Goal: Task Accomplishment & Management: Manage account settings

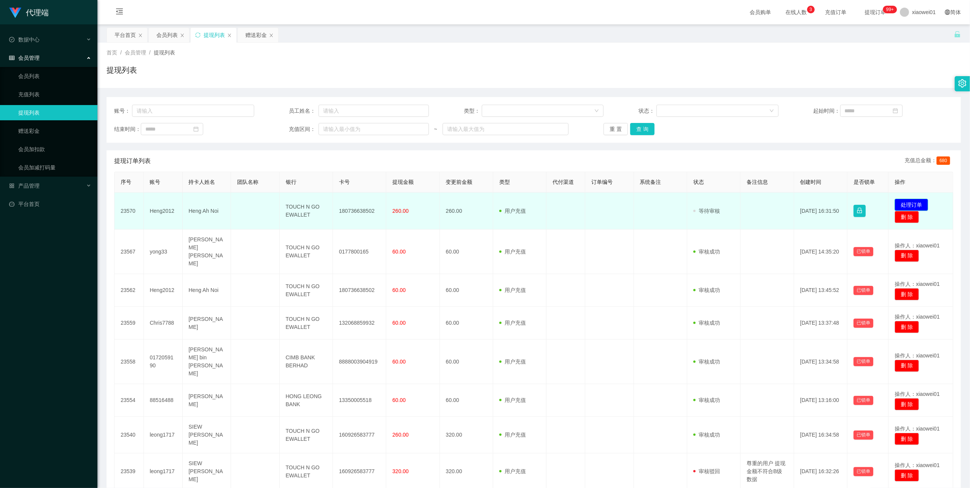
drag, startPoint x: 0, startPoint y: 0, endPoint x: 897, endPoint y: 204, distance: 919.7
click at [897, 204] on button "处理订单" at bounding box center [911, 205] width 33 height 12
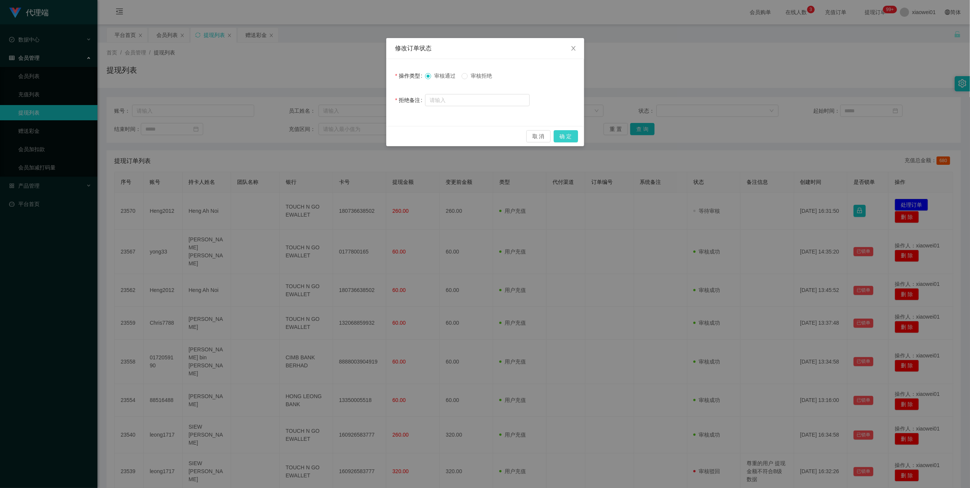
click at [562, 133] on button "确 定" at bounding box center [566, 136] width 24 height 12
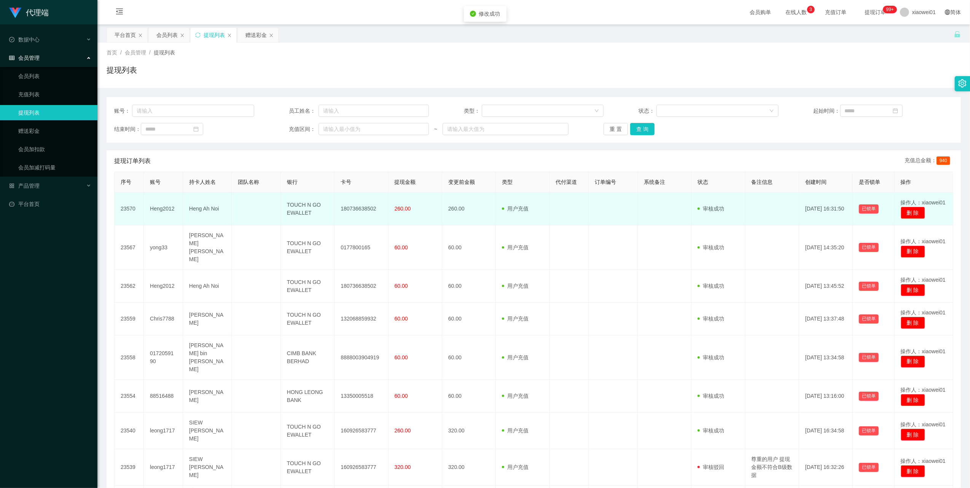
click at [355, 206] on td "180736638502" at bounding box center [362, 209] width 54 height 33
copy td "180736638502"
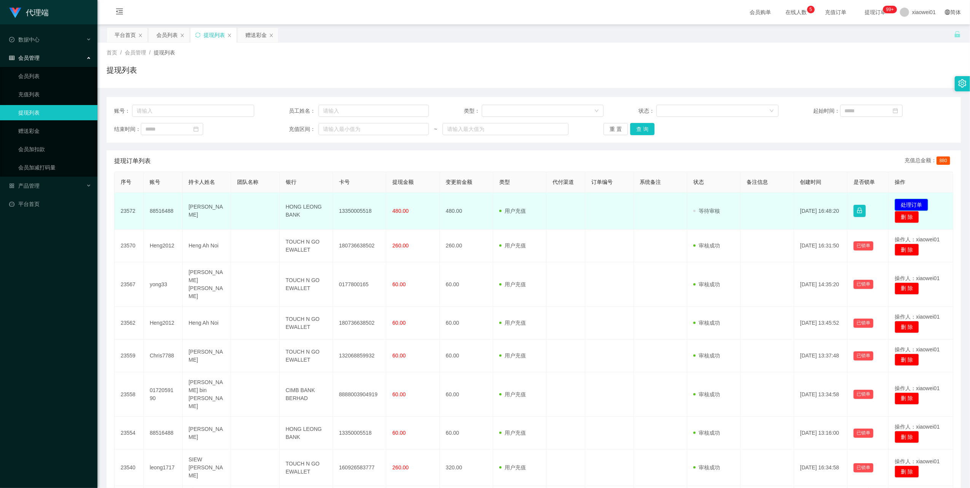
click at [895, 206] on button "处理订单" at bounding box center [911, 205] width 33 height 12
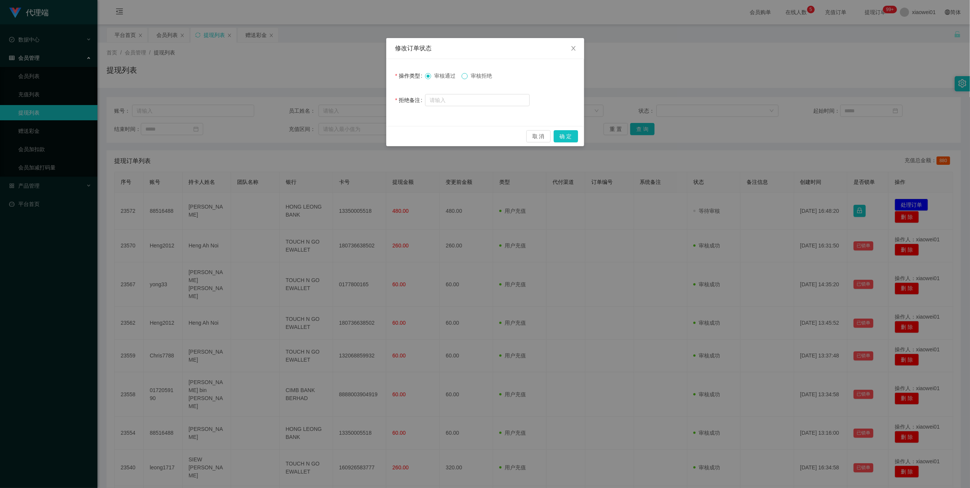
click at [468, 77] on span at bounding box center [465, 76] width 6 height 6
click at [561, 133] on button "确 定" at bounding box center [566, 136] width 24 height 12
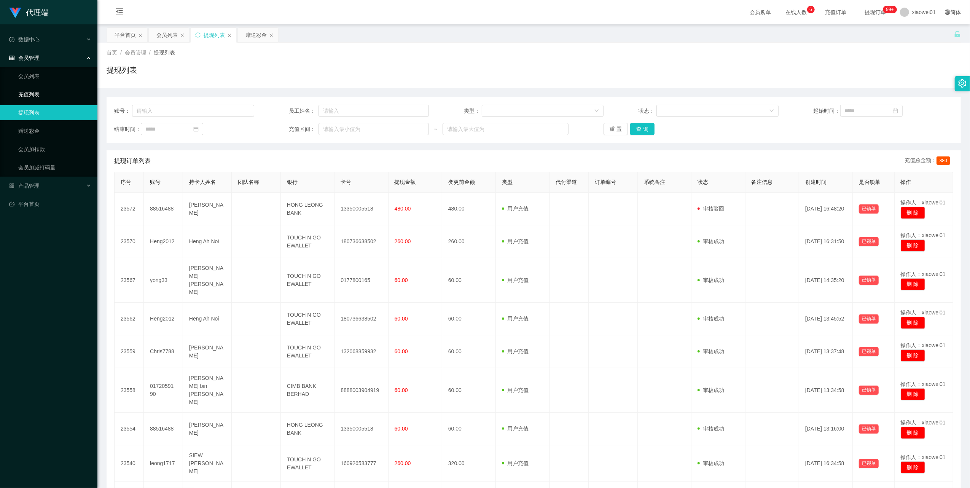
click at [40, 97] on link "充值列表" at bounding box center [54, 94] width 73 height 15
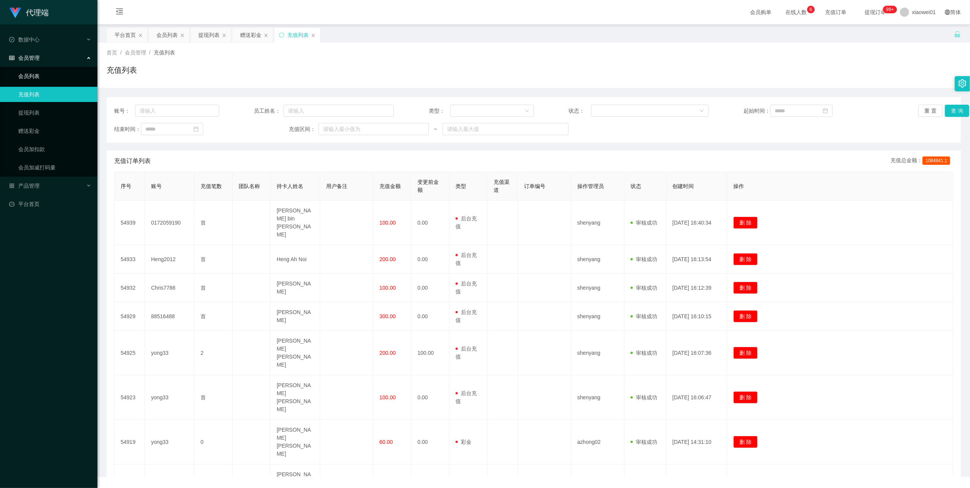
drag, startPoint x: 37, startPoint y: 77, endPoint x: 37, endPoint y: 58, distance: 18.7
click at [37, 77] on link "会员列表" at bounding box center [54, 76] width 73 height 15
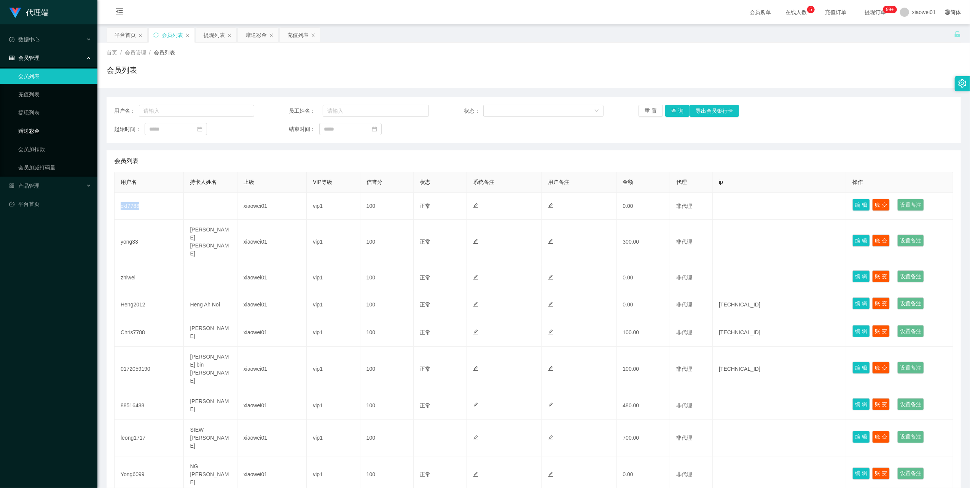
click at [37, 126] on link "赠送彩金" at bounding box center [54, 130] width 73 height 15
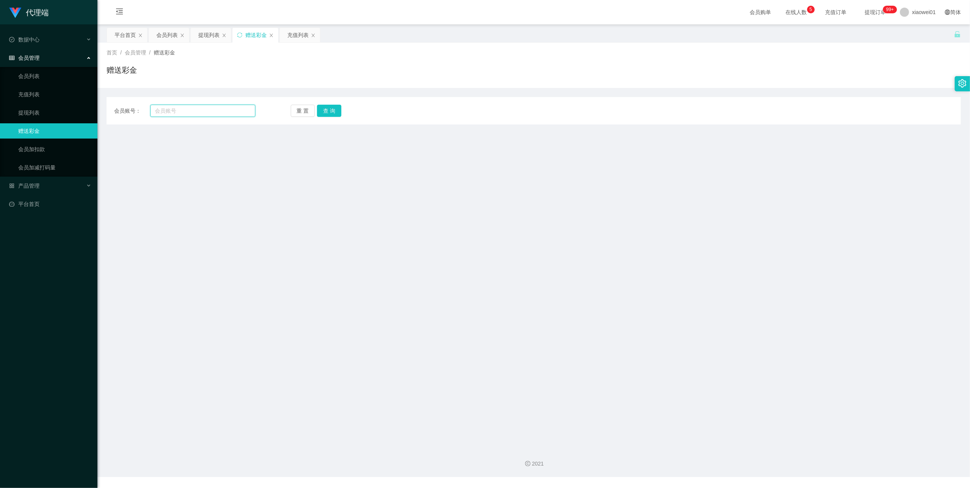
drag, startPoint x: 185, startPoint y: 115, endPoint x: 209, endPoint y: 108, distance: 25.1
click at [185, 114] on input "text" at bounding box center [202, 111] width 105 height 12
paste input "ckf7788"
type input "ckf7788"
click at [325, 105] on button "查 询" at bounding box center [329, 111] width 24 height 12
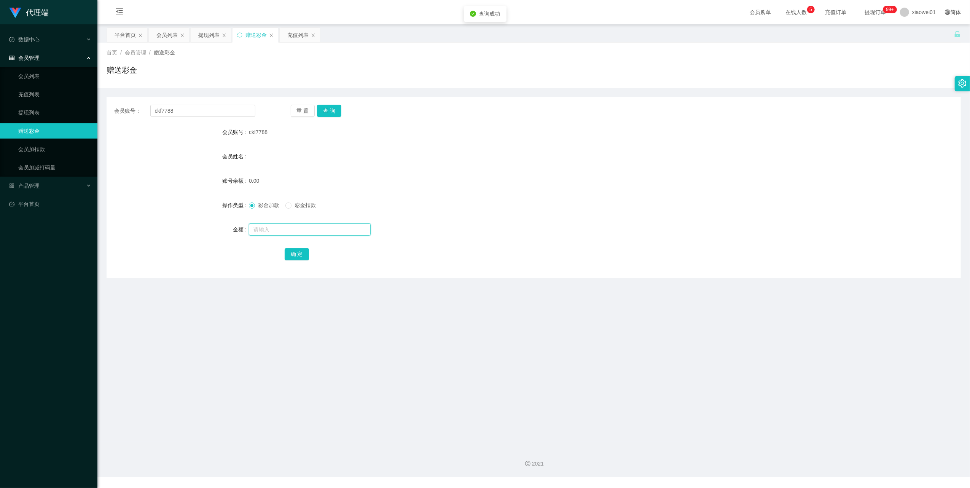
click at [265, 229] on input "text" at bounding box center [310, 229] width 122 height 12
type input "30"
drag, startPoint x: 300, startPoint y: 251, endPoint x: 300, endPoint y: 247, distance: 4.2
click at [300, 251] on button "确 定" at bounding box center [297, 254] width 24 height 12
click at [38, 108] on link "提现列表" at bounding box center [54, 112] width 73 height 15
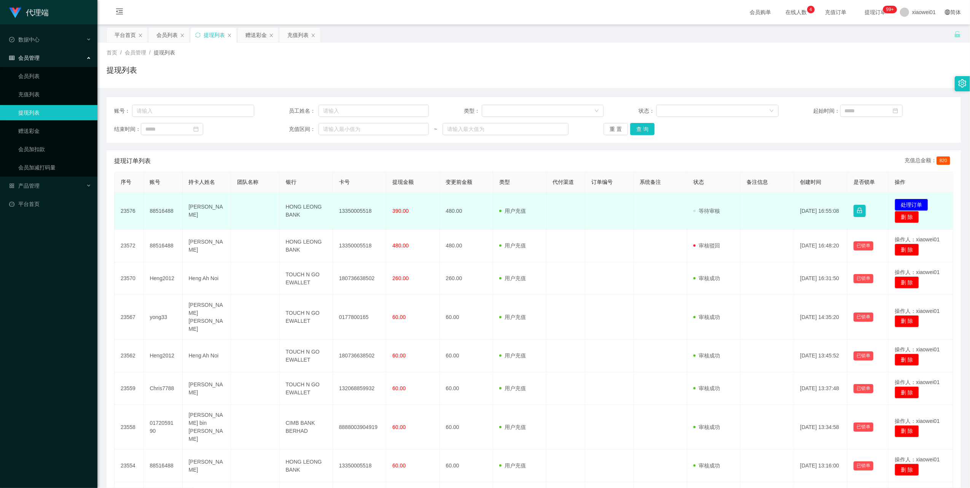
drag, startPoint x: 0, startPoint y: 0, endPoint x: 357, endPoint y: 211, distance: 414.5
click at [357, 211] on td "13350005518" at bounding box center [359, 211] width 53 height 37
click at [153, 212] on td "88516488" at bounding box center [163, 211] width 39 height 37
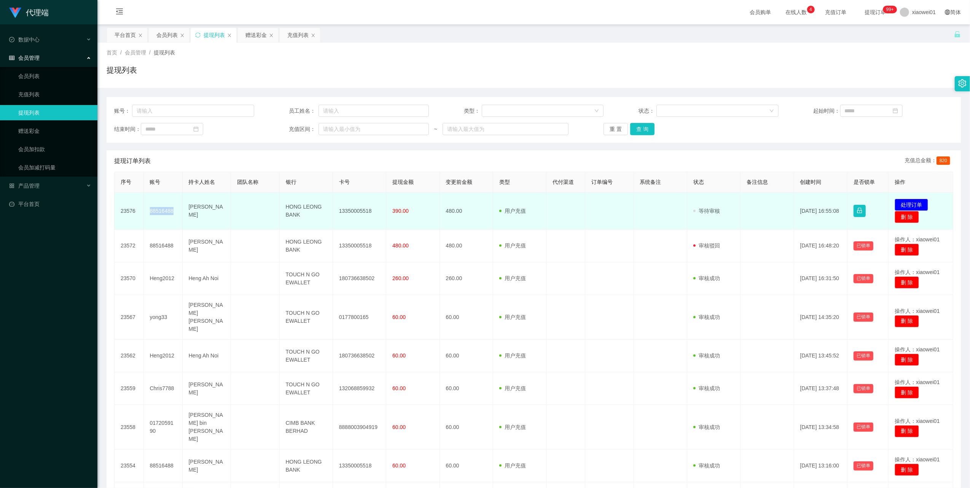
copy td "88516488"
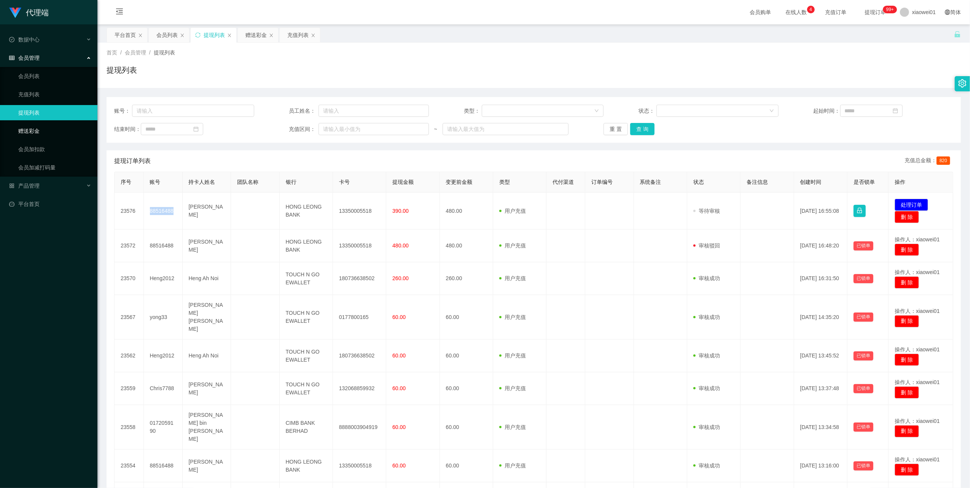
click at [33, 126] on link "赠送彩金" at bounding box center [54, 130] width 73 height 15
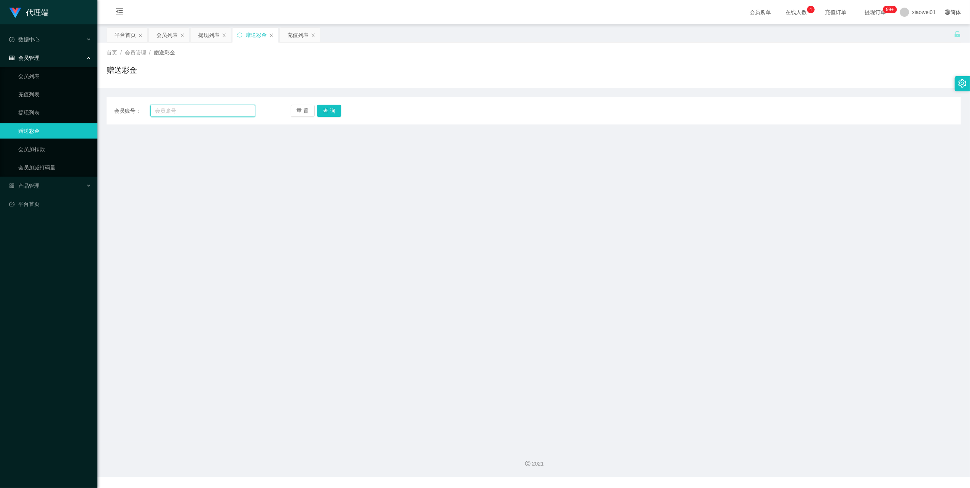
click at [204, 115] on input "text" at bounding box center [202, 111] width 105 height 12
paste input "88516488"
type input "88516488"
click at [328, 107] on button "查 询" at bounding box center [329, 111] width 24 height 12
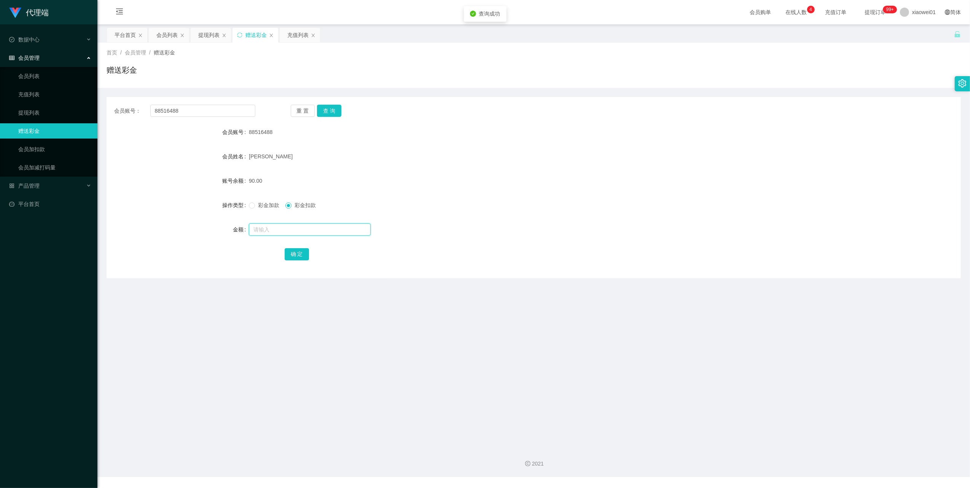
click at [270, 228] on input "text" at bounding box center [310, 229] width 122 height 12
type input "90"
click at [293, 253] on button "确 定" at bounding box center [297, 254] width 24 height 12
click at [23, 41] on span "数据中心" at bounding box center [24, 40] width 30 height 6
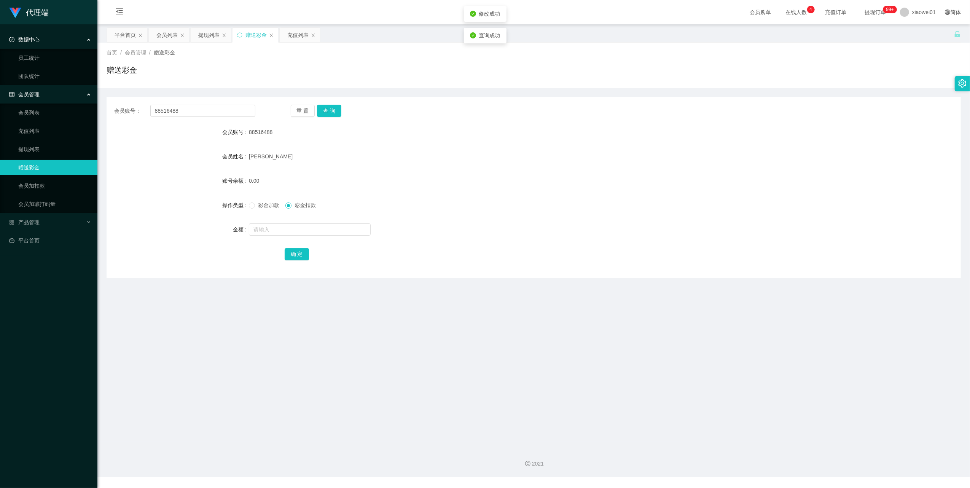
click at [28, 89] on div "会员管理" at bounding box center [48, 94] width 97 height 15
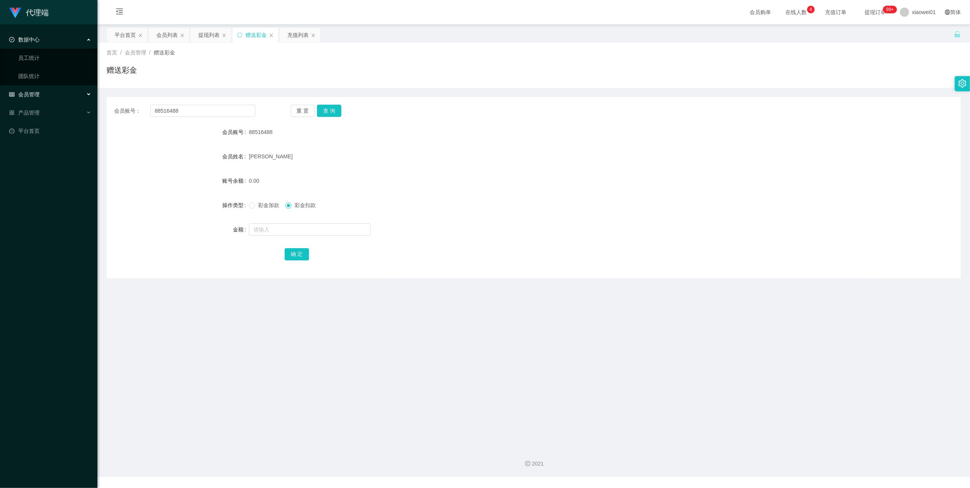
click at [30, 40] on span "数据中心" at bounding box center [24, 40] width 30 height 6
click at [31, 58] on span "会员管理" at bounding box center [24, 58] width 30 height 6
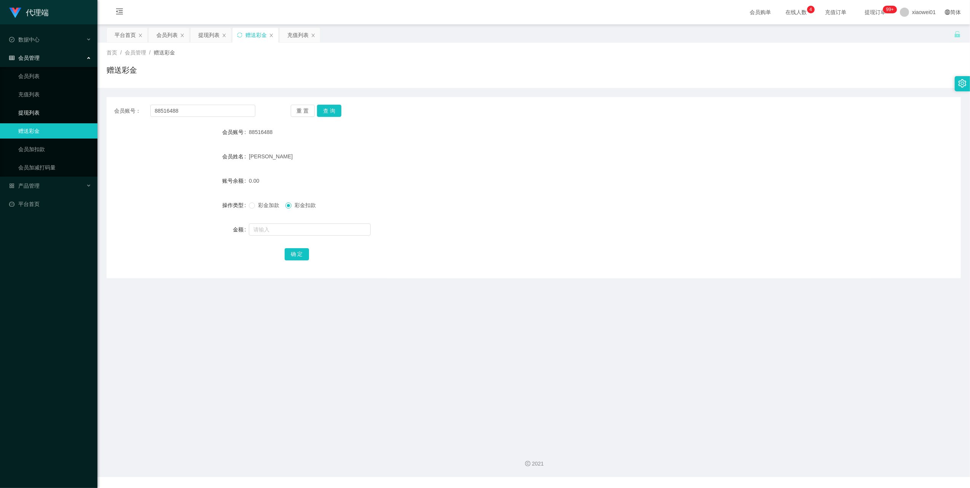
click at [32, 105] on link "提现列表" at bounding box center [54, 112] width 73 height 15
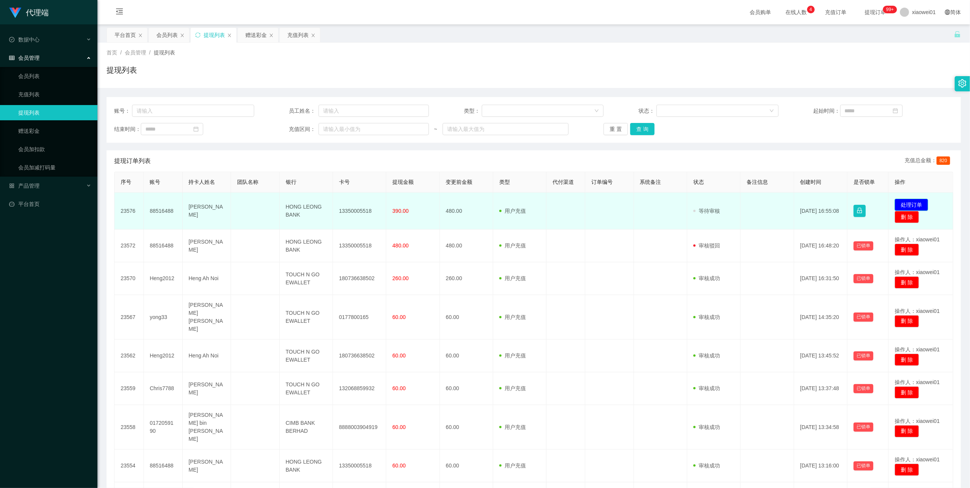
click at [911, 206] on button "处理订单" at bounding box center [911, 205] width 33 height 12
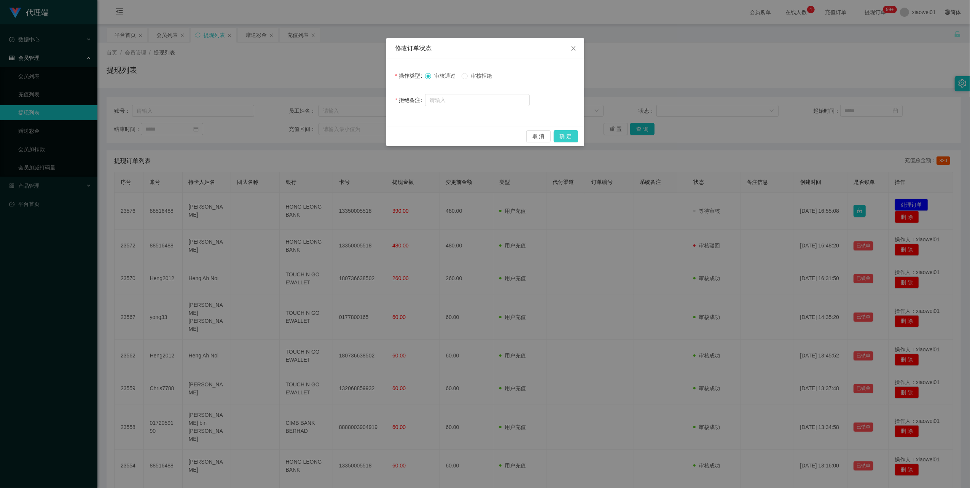
click at [567, 132] on button "确 定" at bounding box center [566, 136] width 24 height 12
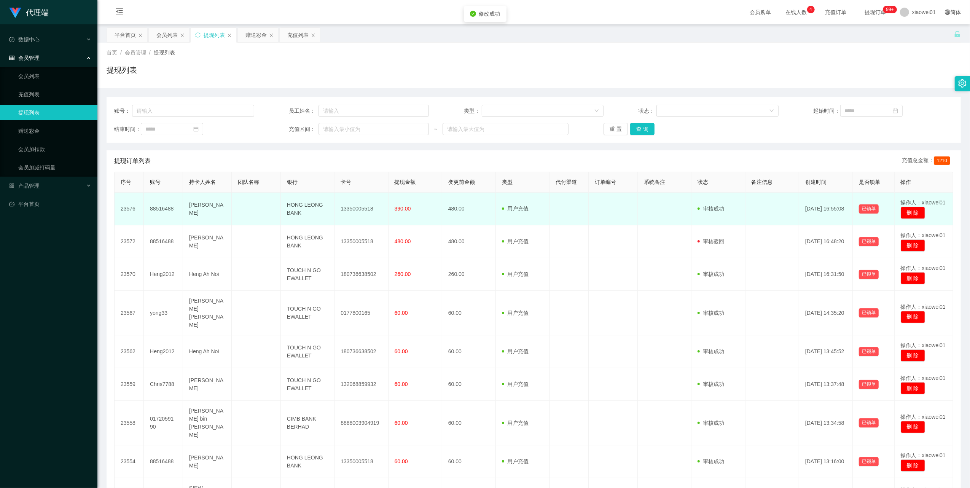
click at [356, 207] on td "13350005518" at bounding box center [362, 209] width 54 height 33
copy td "13350005518"
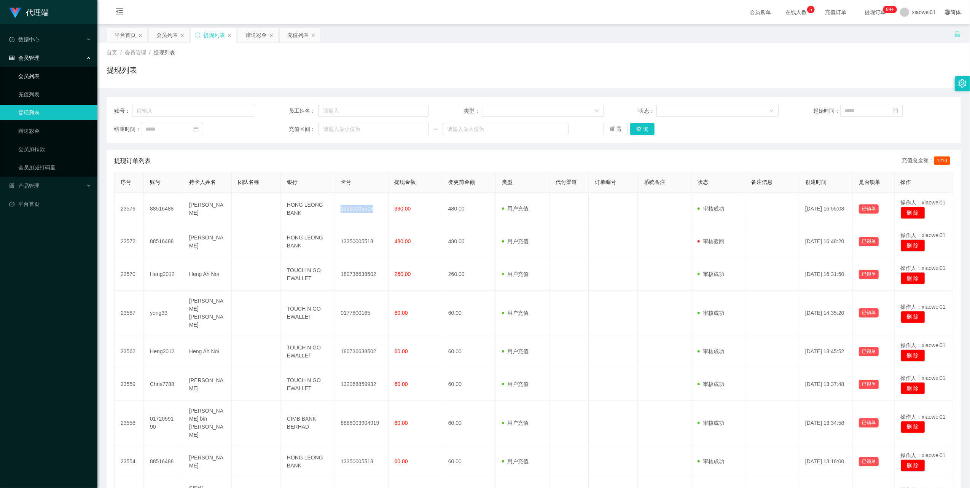
click at [32, 74] on link "会员列表" at bounding box center [54, 76] width 73 height 15
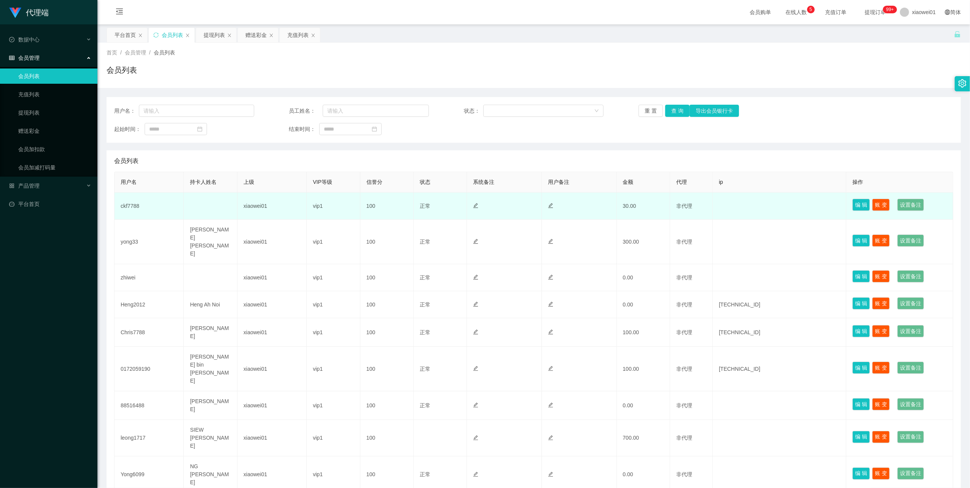
click at [132, 206] on td "ckf7788" at bounding box center [149, 206] width 69 height 27
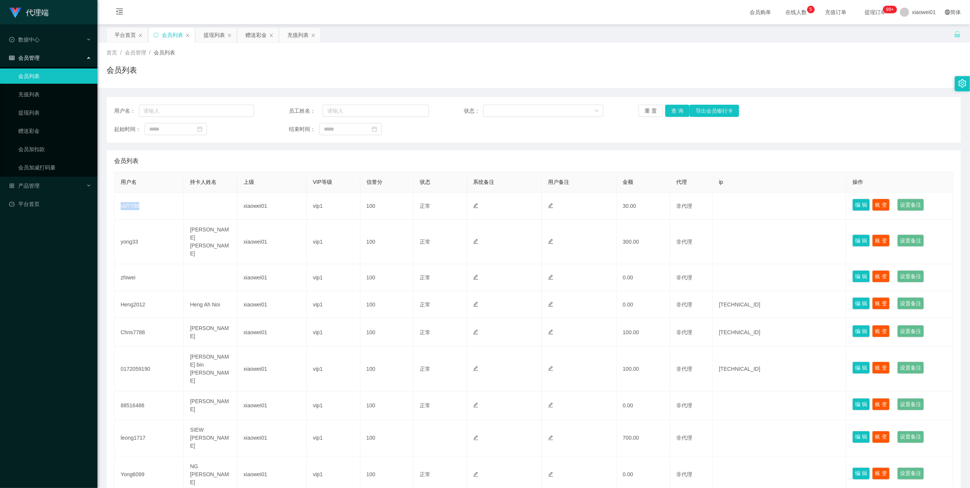
copy td "ckf7788"
click at [33, 112] on link "提现列表" at bounding box center [54, 112] width 73 height 15
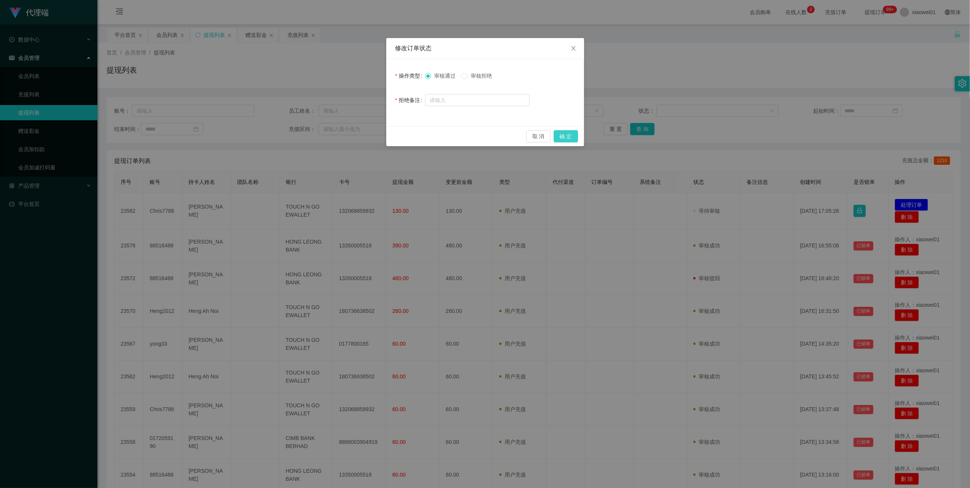
click at [563, 137] on button "确 定" at bounding box center [566, 136] width 24 height 12
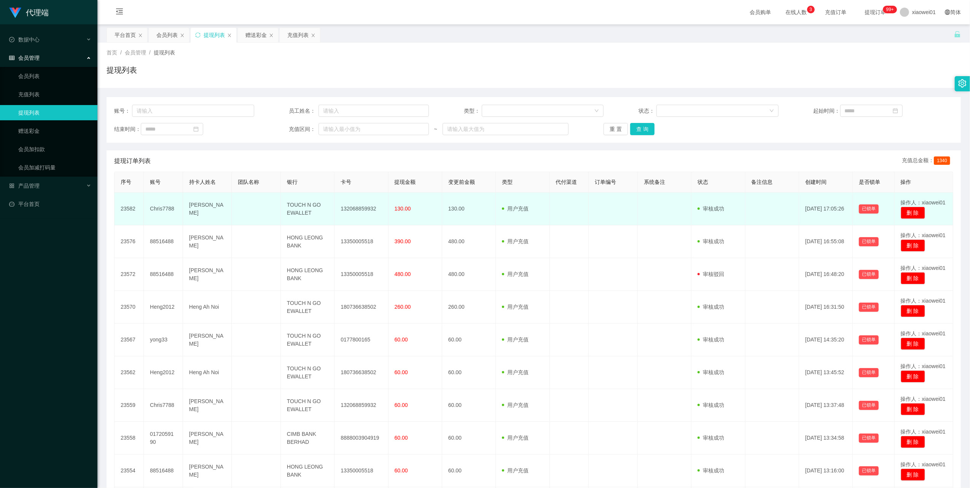
click at [354, 212] on td "132068859932" at bounding box center [362, 209] width 54 height 33
click at [354, 211] on td "132068859932" at bounding box center [362, 209] width 54 height 33
copy td "132068859932"
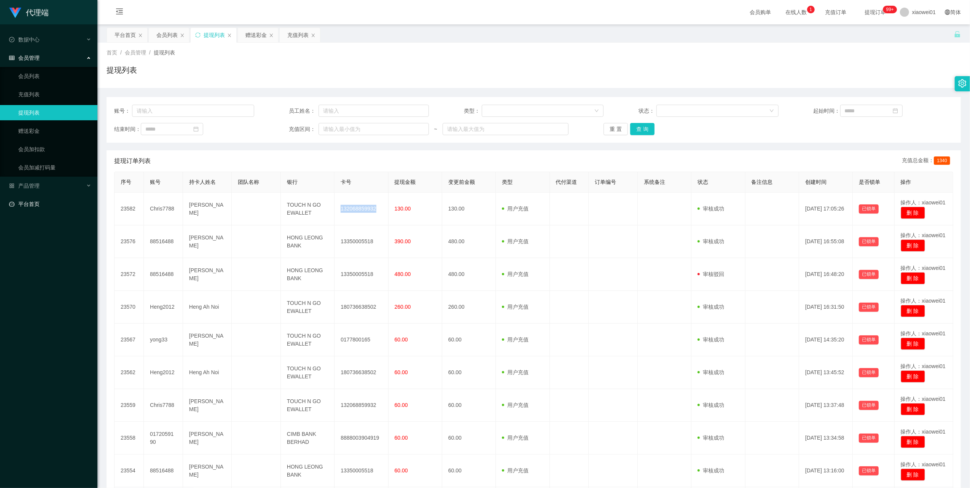
click at [26, 196] on link "平台首页" at bounding box center [50, 203] width 82 height 15
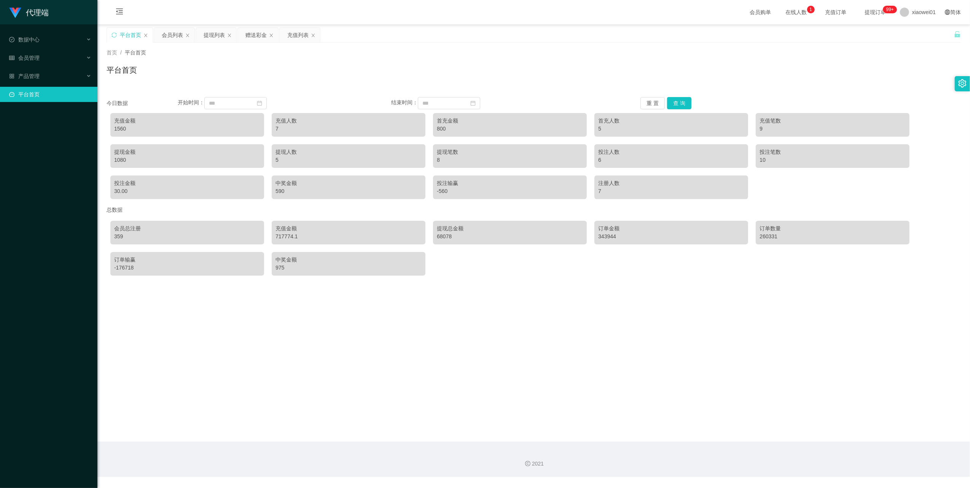
click at [31, 89] on link "平台首页" at bounding box center [50, 94] width 82 height 15
drag, startPoint x: 29, startPoint y: 75, endPoint x: 28, endPoint y: 52, distance: 22.9
click at [29, 75] on span "产品管理" at bounding box center [24, 76] width 30 height 6
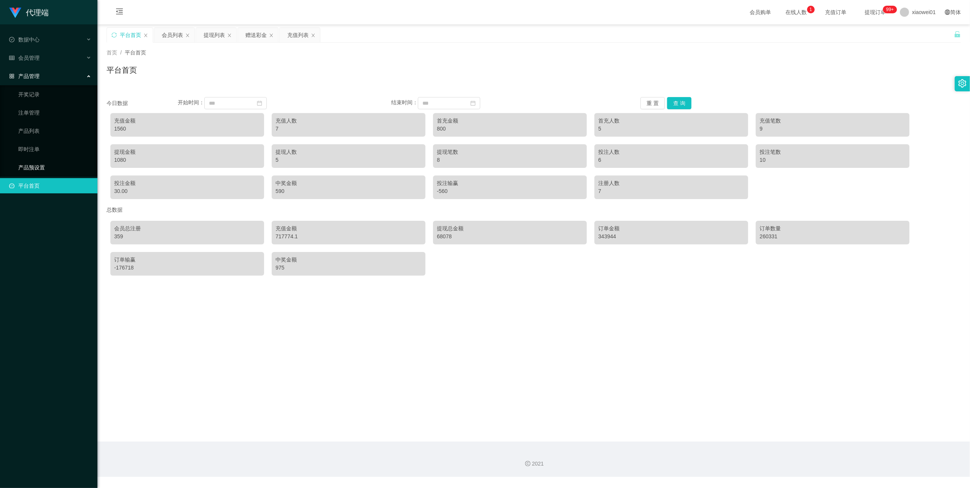
click at [32, 161] on link "产品预设置" at bounding box center [54, 167] width 73 height 15
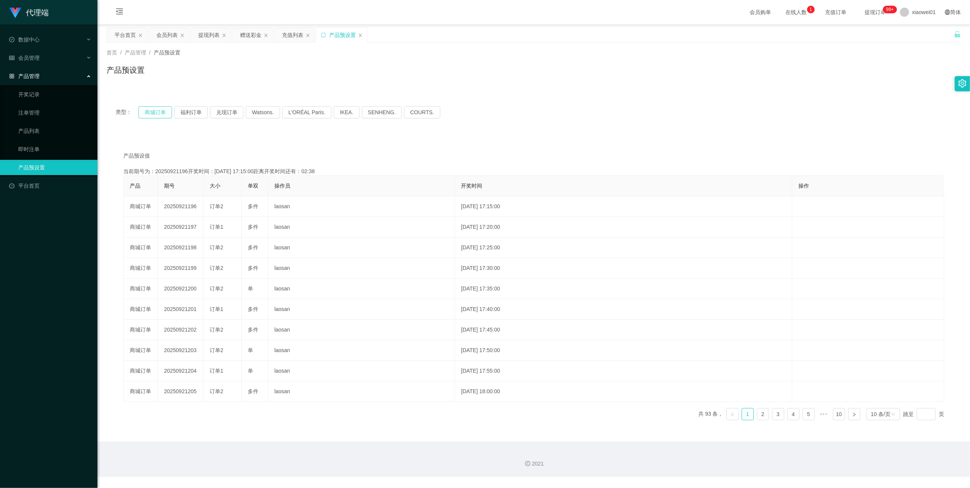
click at [158, 106] on button "商城订单" at bounding box center [155, 112] width 33 height 12
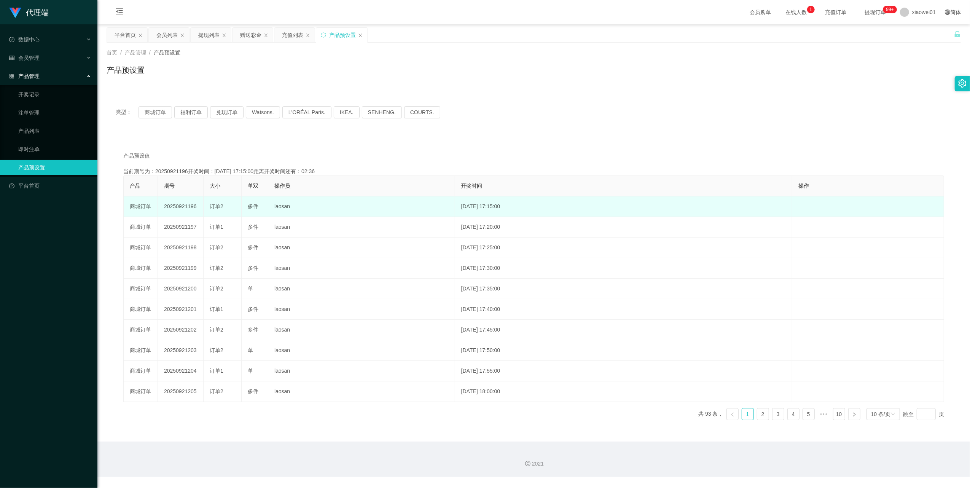
click at [185, 206] on td "20250921196" at bounding box center [181, 206] width 46 height 21
copy td "20250921196"
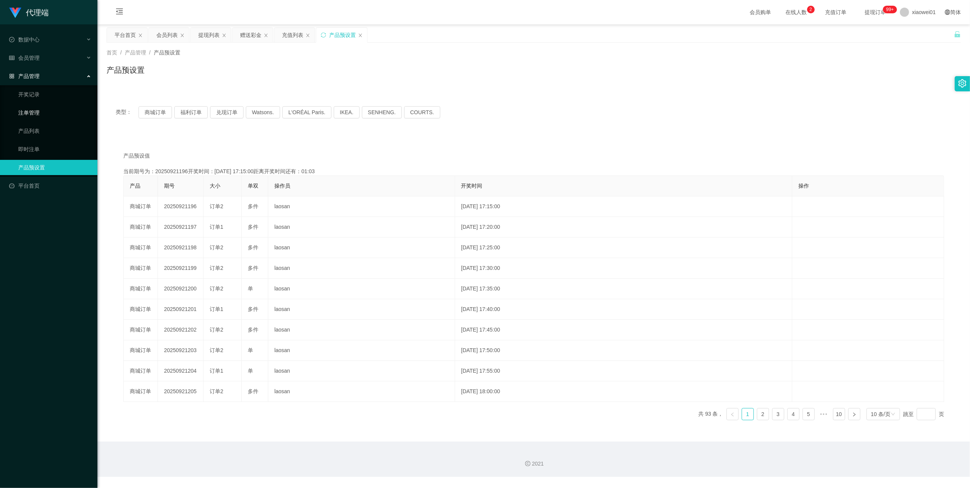
click at [37, 105] on link "注单管理" at bounding box center [54, 112] width 73 height 15
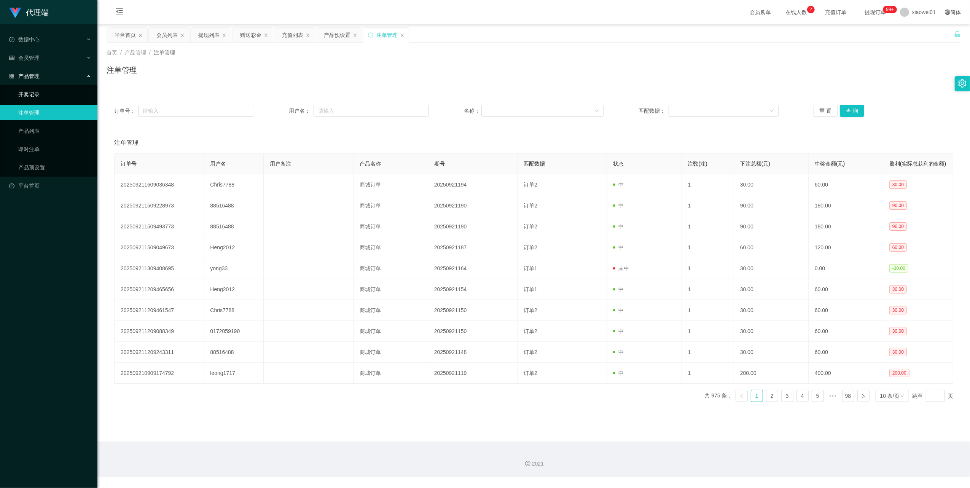
click at [32, 88] on link "开奖记录" at bounding box center [54, 94] width 73 height 15
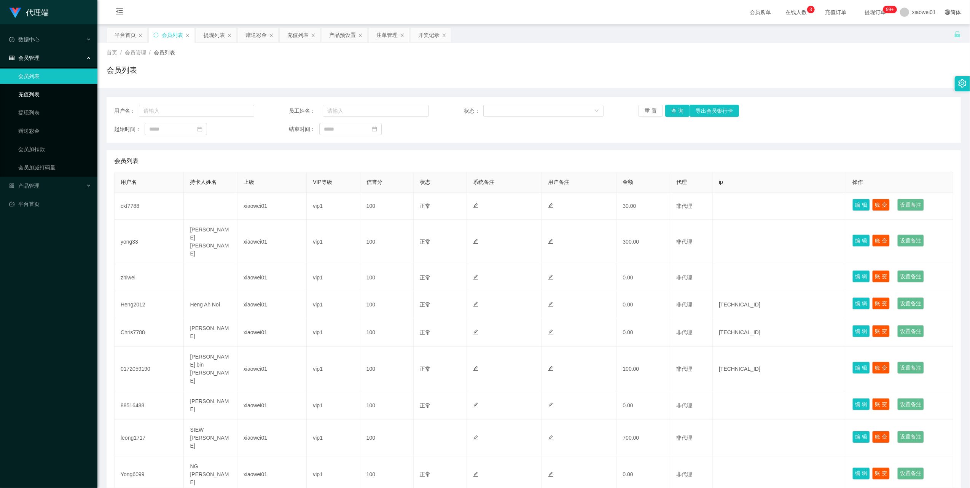
click at [33, 91] on link "充值列表" at bounding box center [54, 94] width 73 height 15
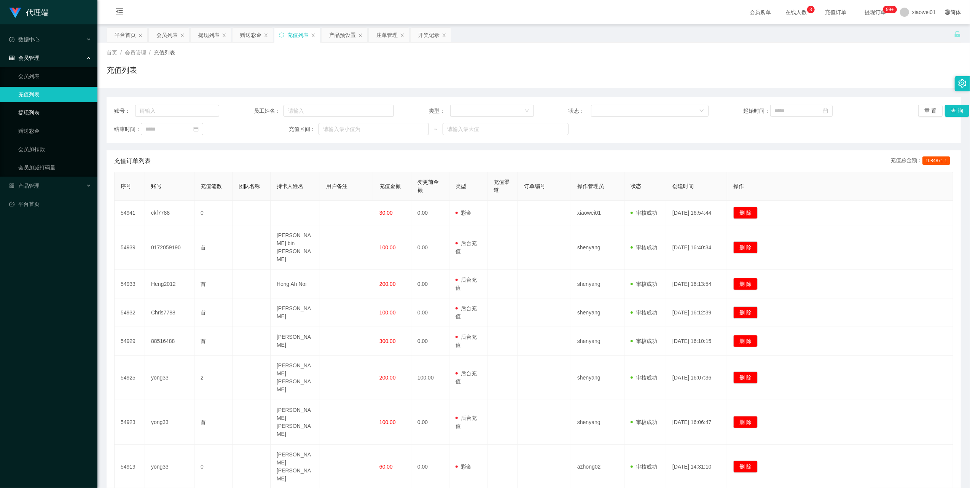
click at [35, 106] on link "提现列表" at bounding box center [54, 112] width 73 height 15
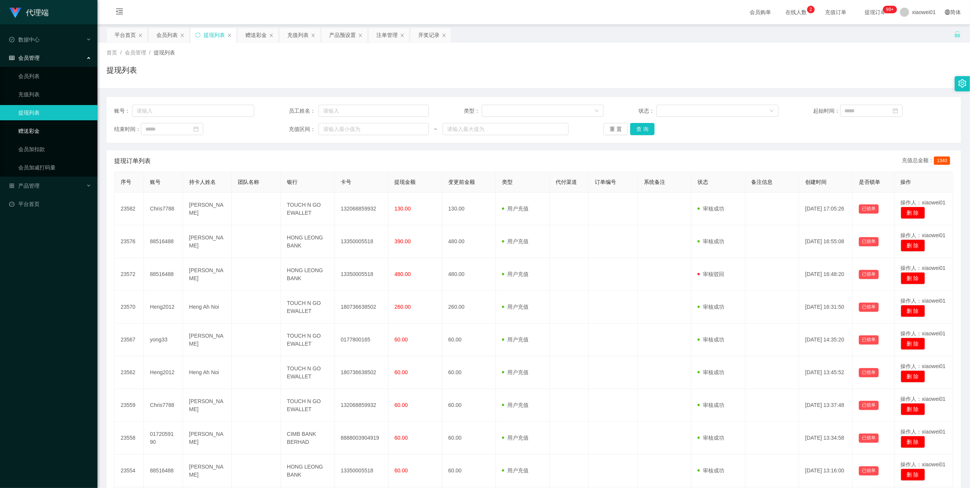
drag, startPoint x: 38, startPoint y: 126, endPoint x: 68, endPoint y: 115, distance: 31.6
click at [38, 126] on link "赠送彩金" at bounding box center [54, 130] width 73 height 15
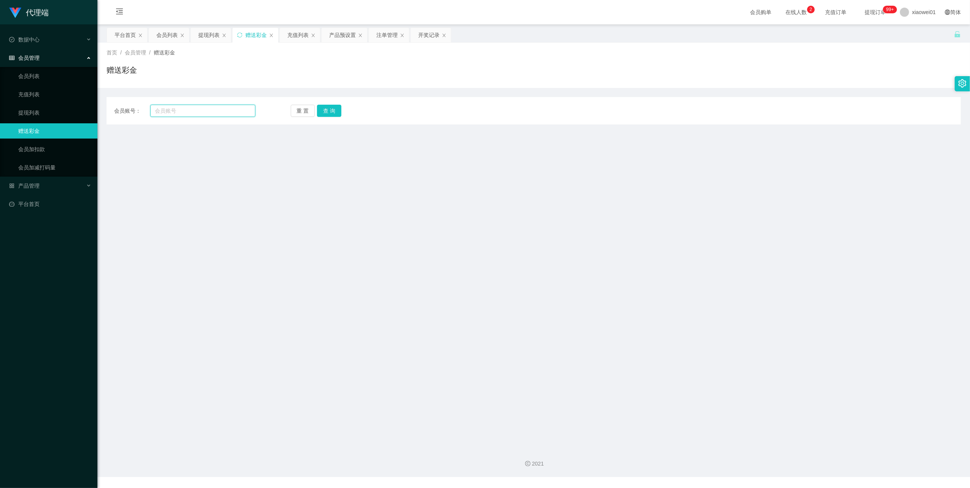
click at [154, 112] on input "text" at bounding box center [202, 111] width 105 height 12
drag, startPoint x: 160, startPoint y: 110, endPoint x: 204, endPoint y: 105, distance: 44.0
click at [164, 109] on input "text" at bounding box center [202, 111] width 105 height 12
paste input "ckf7788"
type input "ckf7788"
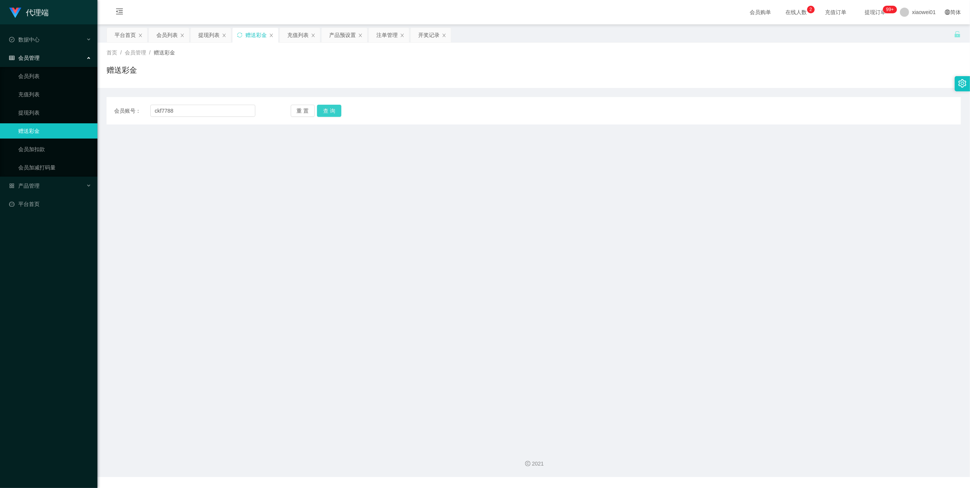
click at [332, 114] on button "查 询" at bounding box center [329, 111] width 24 height 12
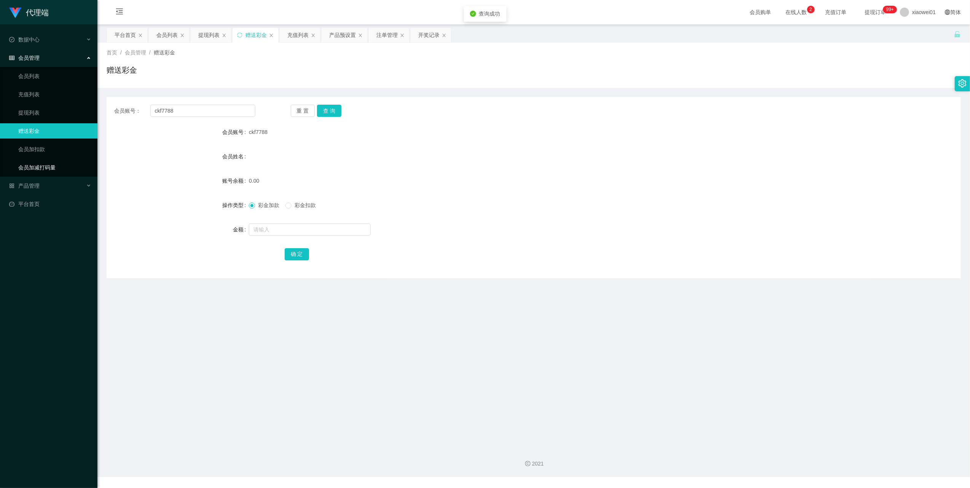
click at [31, 170] on link "会员加减打码量" at bounding box center [54, 167] width 73 height 15
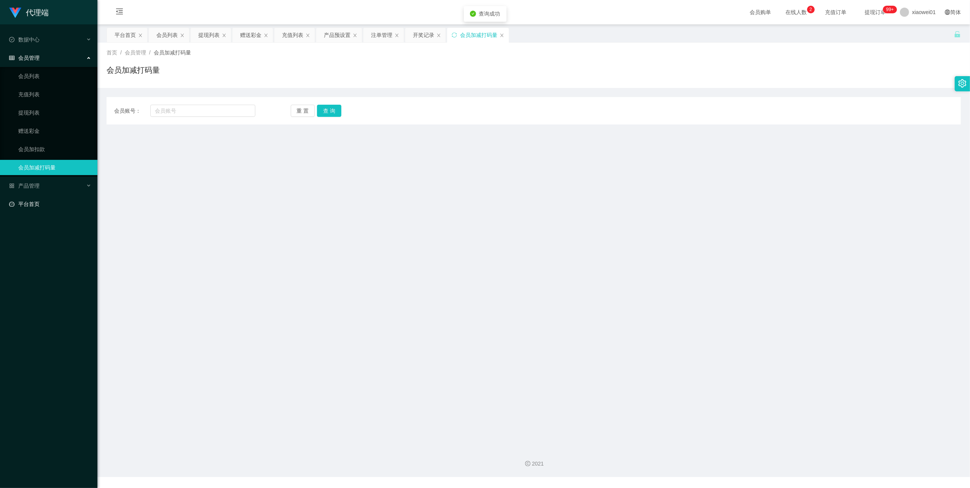
click at [11, 198] on link "平台首页" at bounding box center [50, 203] width 82 height 15
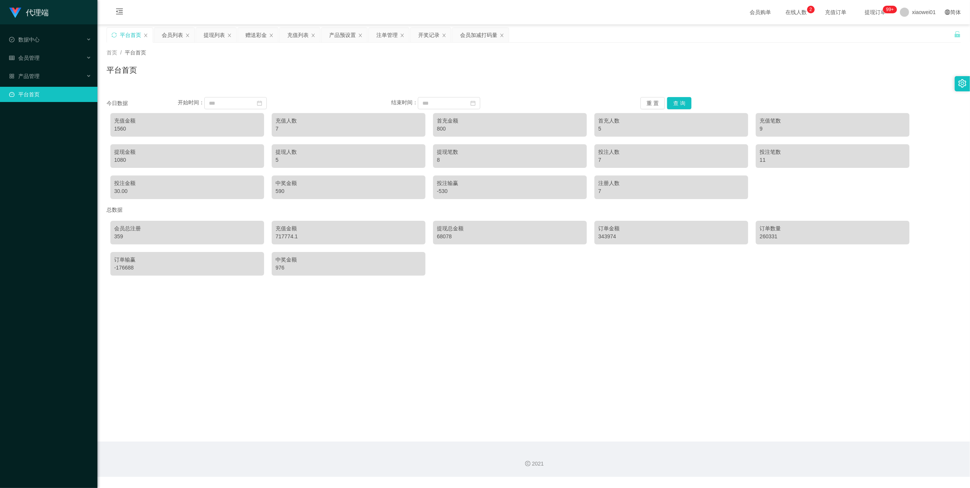
click at [38, 87] on link "平台首页" at bounding box center [50, 94] width 82 height 15
click at [27, 75] on span "产品管理" at bounding box center [24, 76] width 30 height 6
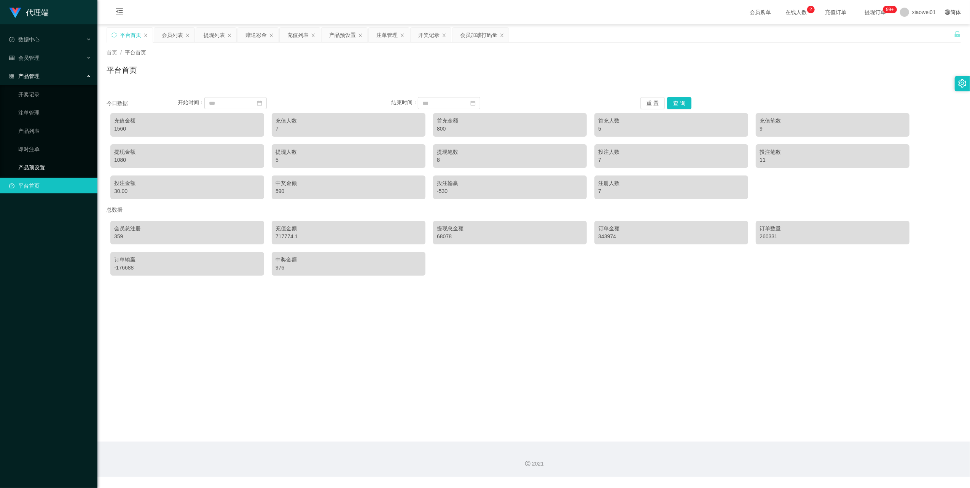
click at [32, 163] on link "产品预设置" at bounding box center [54, 167] width 73 height 15
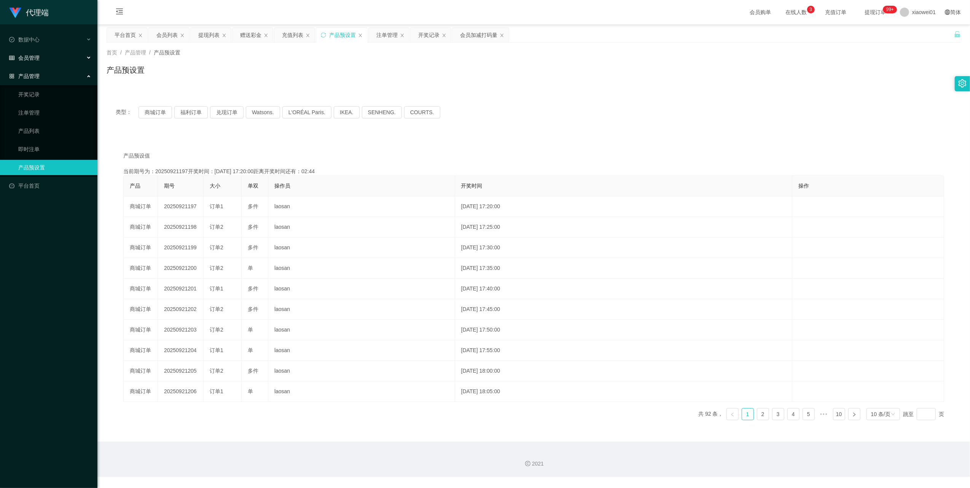
click at [25, 57] on span "会员管理" at bounding box center [24, 58] width 30 height 6
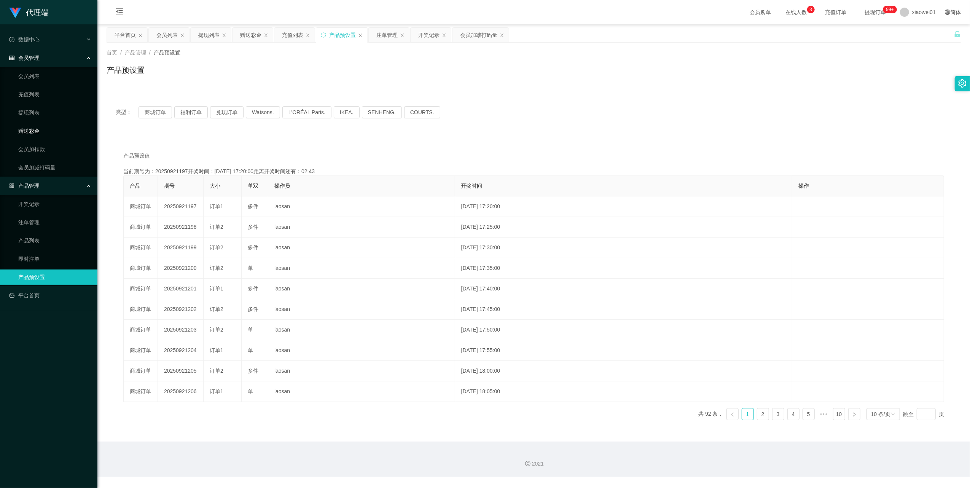
click at [34, 131] on link "赠送彩金" at bounding box center [54, 130] width 73 height 15
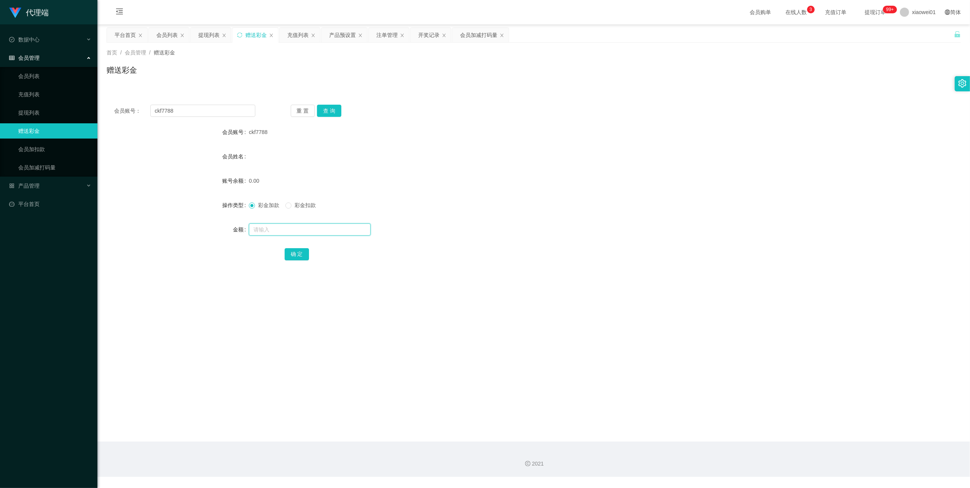
click at [267, 234] on input "text" at bounding box center [310, 229] width 122 height 12
type input "60"
click at [291, 253] on button "确 定" at bounding box center [297, 254] width 24 height 12
click at [223, 115] on input "ckf7788" at bounding box center [202, 111] width 105 height 12
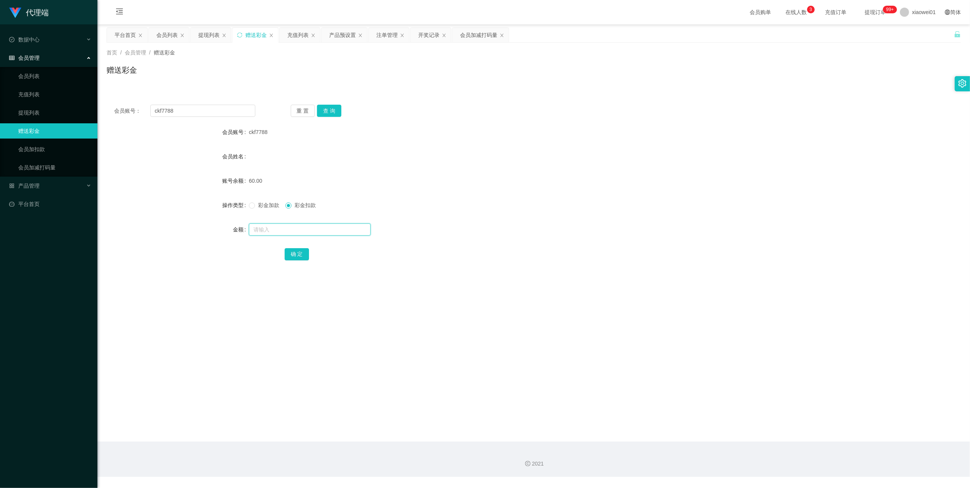
click at [284, 232] on input "text" at bounding box center [310, 229] width 122 height 12
type input "60"
click at [302, 255] on button "确 定" at bounding box center [297, 254] width 24 height 12
click at [295, 250] on button "确 定" at bounding box center [297, 254] width 24 height 12
click at [197, 116] on input "ckf7788" at bounding box center [202, 111] width 105 height 12
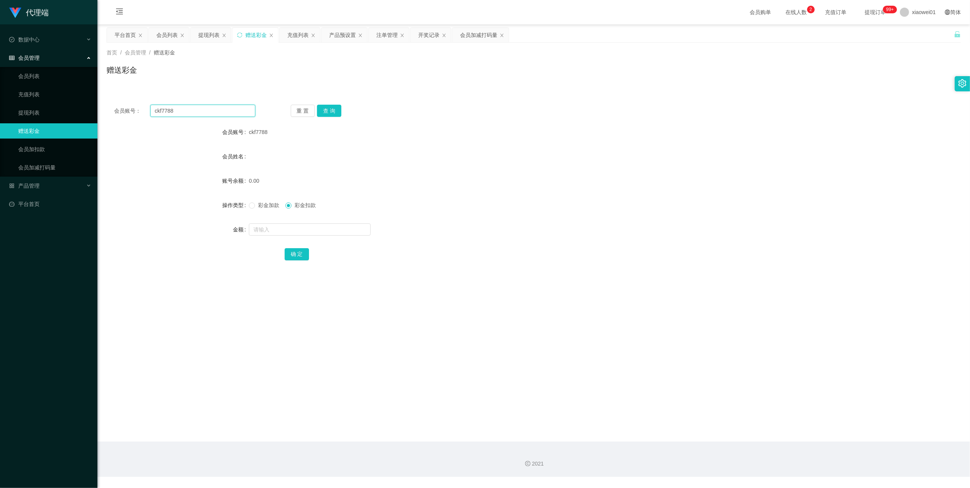
click at [197, 116] on input "ckf7788" at bounding box center [202, 111] width 105 height 12
click at [328, 110] on button "查 询" at bounding box center [329, 111] width 24 height 12
click at [328, 111] on button "查 询" at bounding box center [329, 111] width 24 height 12
click at [328, 111] on div "重 置 查 询" at bounding box center [361, 111] width 141 height 12
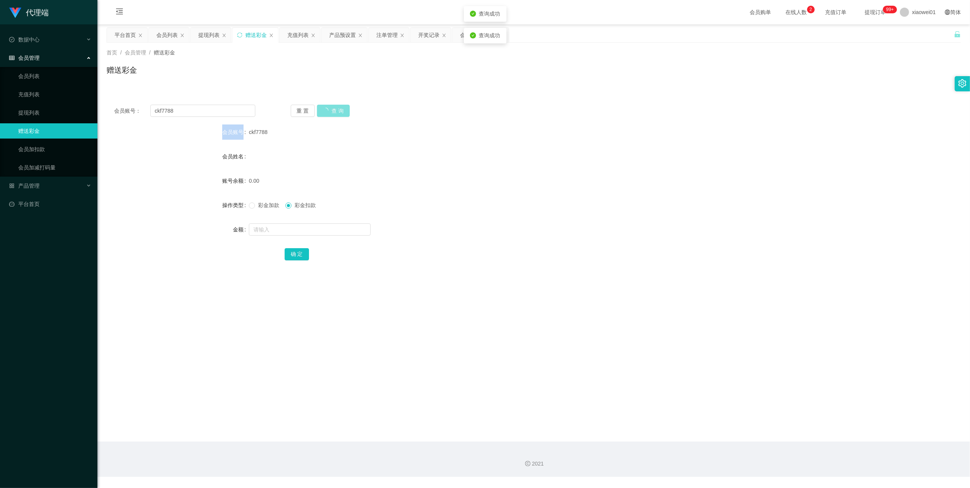
click at [328, 111] on button "查 询" at bounding box center [333, 111] width 33 height 12
click at [179, 115] on input "ckf7788" at bounding box center [202, 111] width 105 height 12
click at [45, 163] on link "会员加减打码量" at bounding box center [54, 167] width 73 height 15
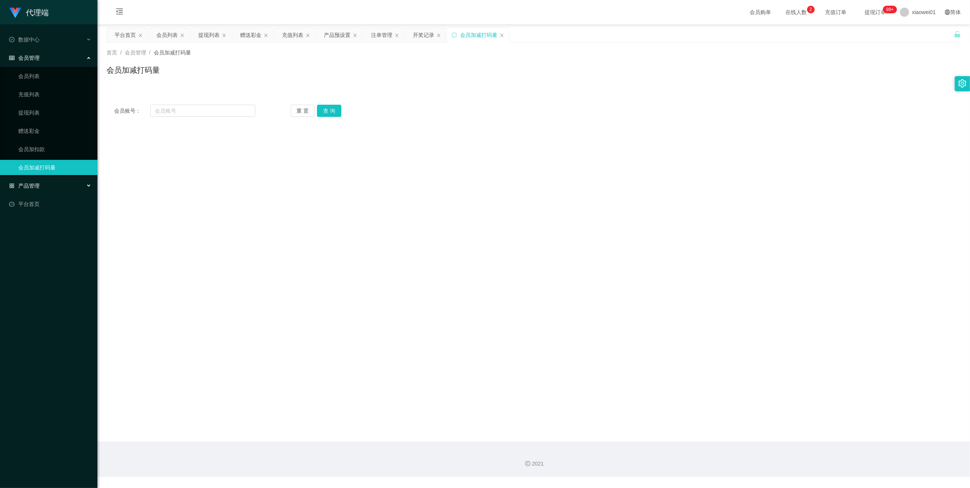
click at [40, 180] on div "产品管理" at bounding box center [48, 185] width 97 height 15
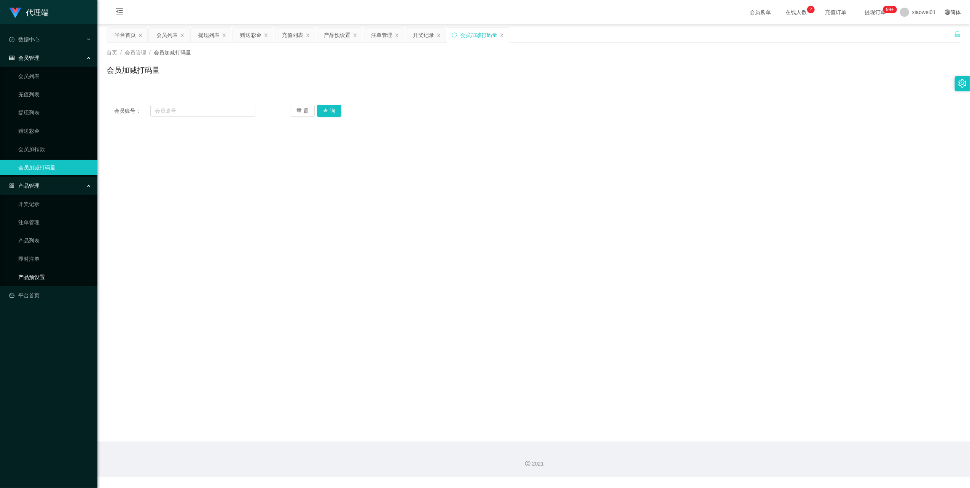
click at [32, 274] on link "产品预设置" at bounding box center [54, 277] width 73 height 15
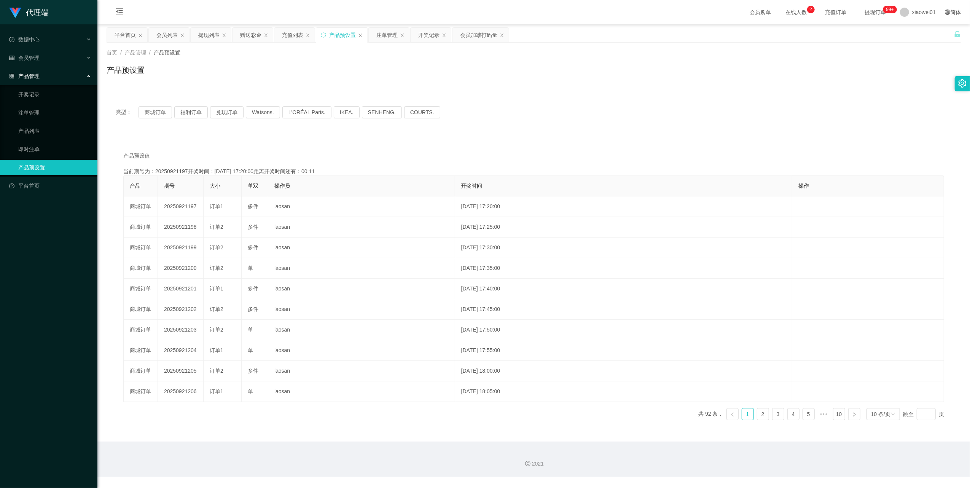
click at [40, 160] on link "产品预设置" at bounding box center [54, 167] width 73 height 15
click at [26, 145] on link "即时注单" at bounding box center [54, 149] width 73 height 15
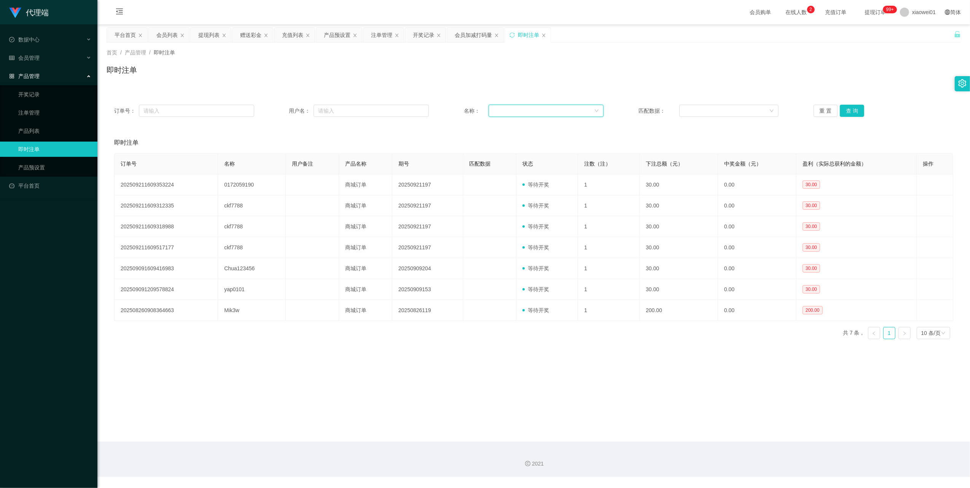
click at [509, 113] on div at bounding box center [543, 110] width 101 height 11
click at [353, 110] on input "text" at bounding box center [371, 111] width 115 height 12
paste input "ckf7788"
type input "ckf7788"
click at [853, 110] on button "查 询" at bounding box center [852, 111] width 24 height 12
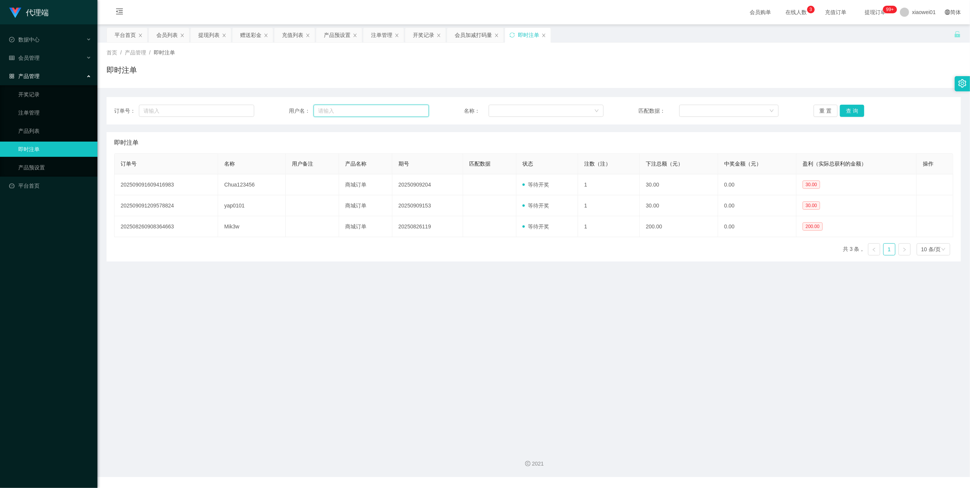
click at [363, 110] on input "text" at bounding box center [371, 111] width 115 height 12
click at [357, 113] on input "text" at bounding box center [371, 111] width 115 height 12
click at [29, 112] on link "注单管理" at bounding box center [54, 112] width 73 height 15
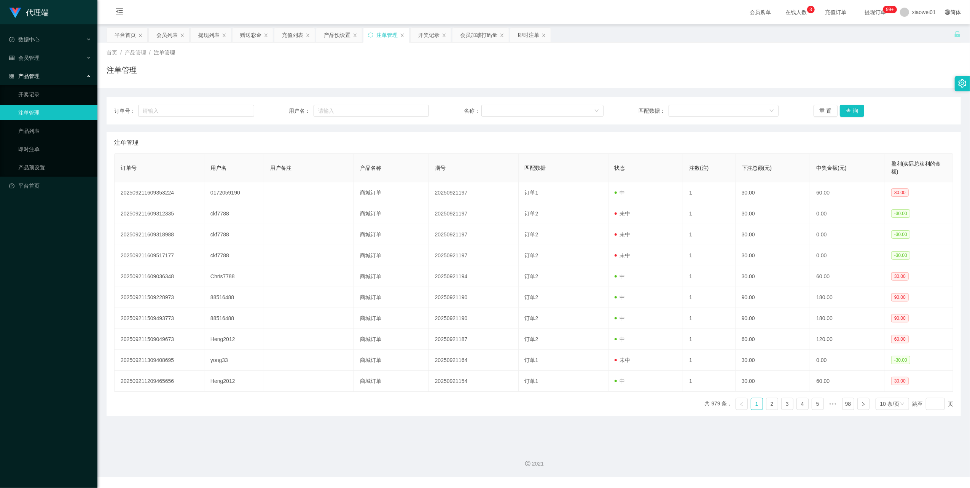
click at [22, 69] on div "产品管理" at bounding box center [48, 76] width 97 height 15
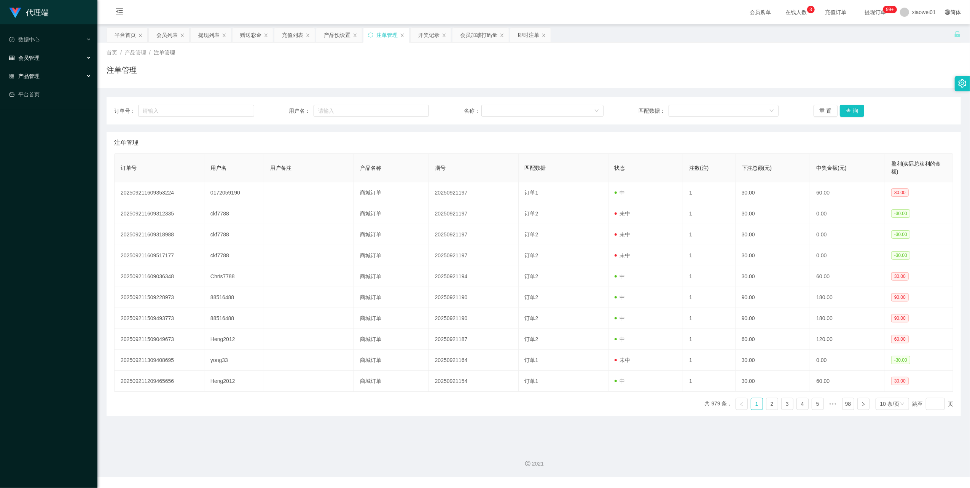
click at [24, 58] on span "会员管理" at bounding box center [24, 58] width 30 height 6
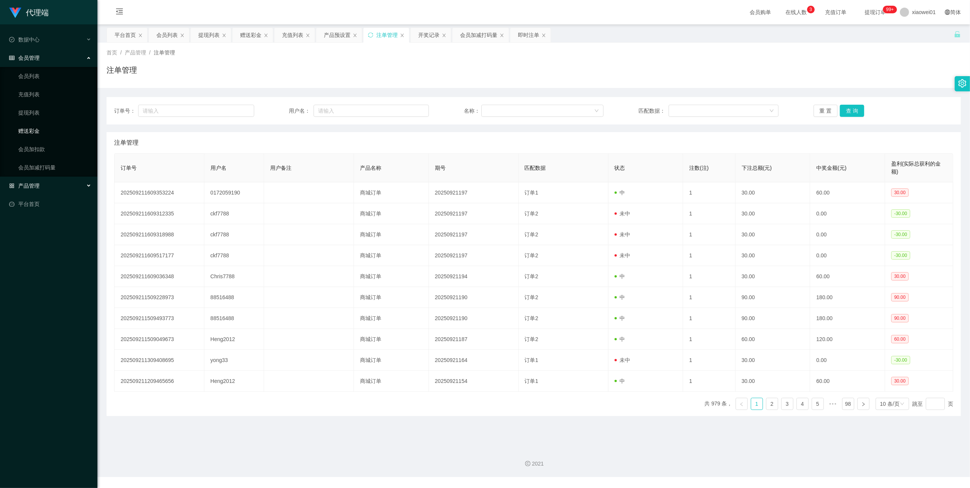
click at [33, 129] on link "赠送彩金" at bounding box center [54, 130] width 73 height 15
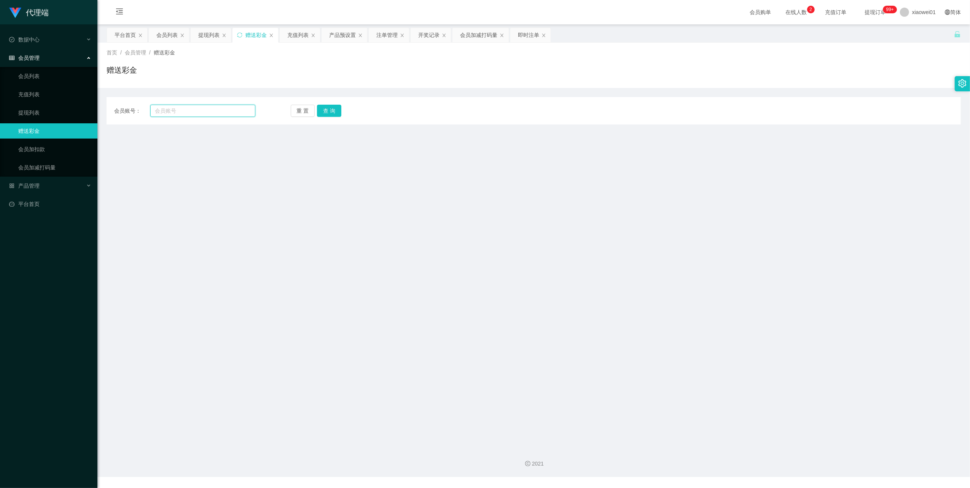
click at [209, 107] on input "text" at bounding box center [202, 111] width 105 height 12
paste input "ckf7788"
type input "ckf7788"
click at [335, 110] on button "查 询" at bounding box center [329, 111] width 24 height 12
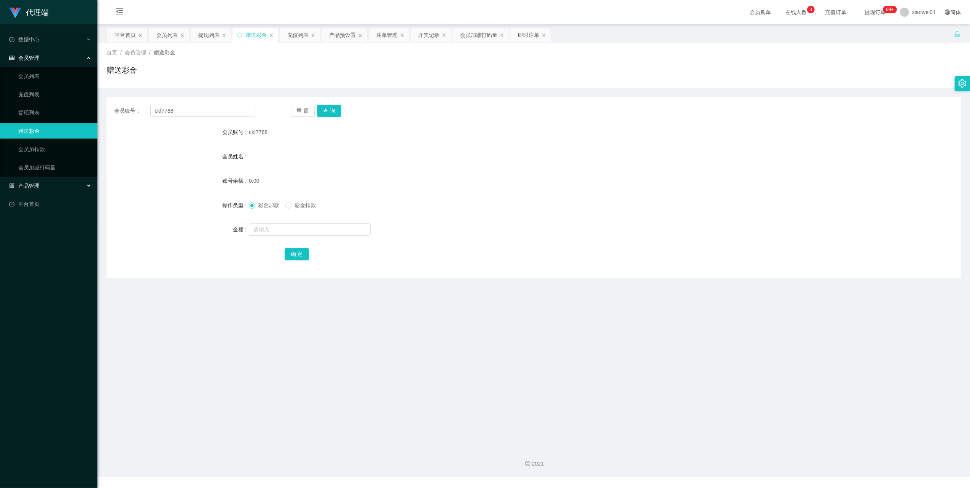
click at [32, 186] on span "产品管理" at bounding box center [24, 186] width 30 height 6
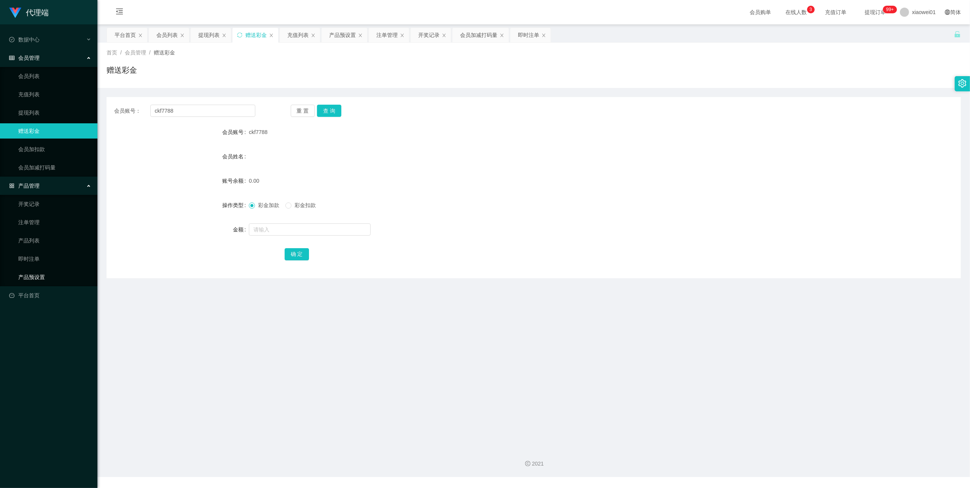
click at [32, 270] on link "产品预设置" at bounding box center [54, 277] width 73 height 15
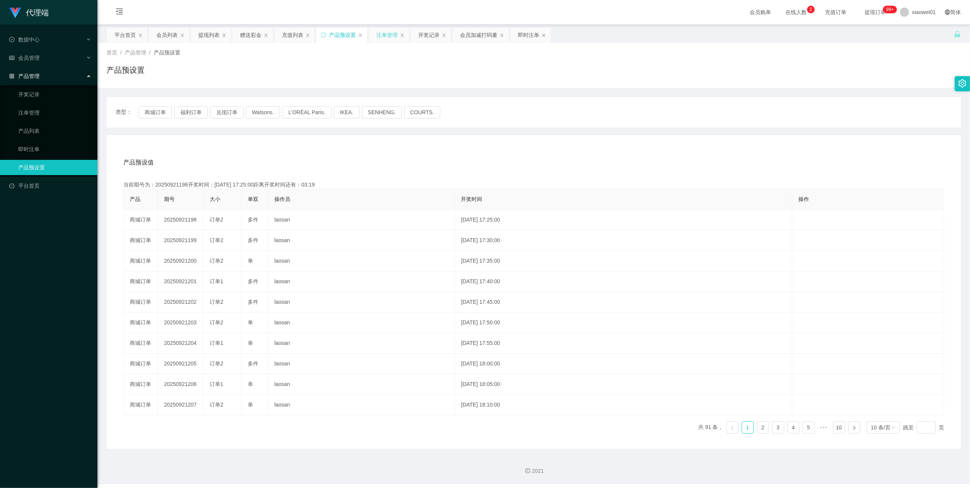
click at [387, 32] on div "注单管理" at bounding box center [386, 35] width 21 height 14
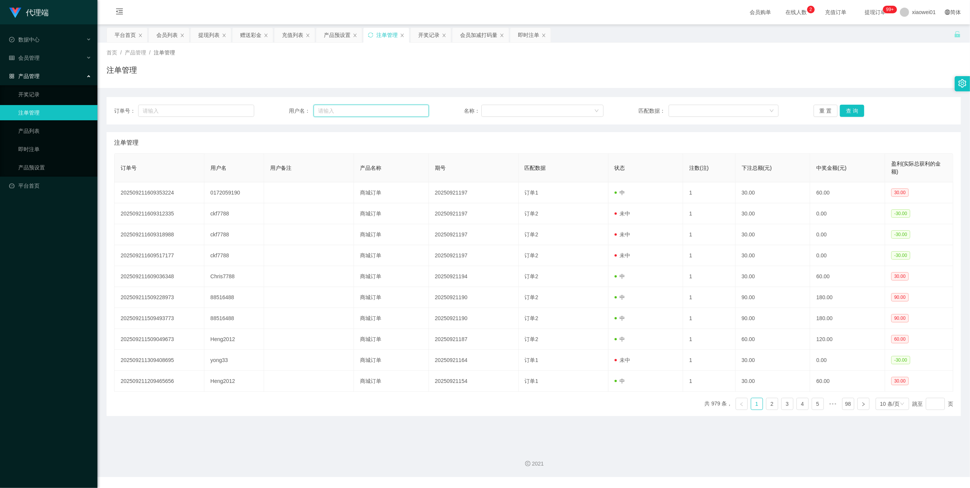
drag, startPoint x: 337, startPoint y: 113, endPoint x: 399, endPoint y: 113, distance: 62.1
click at [340, 113] on input "text" at bounding box center [371, 111] width 115 height 12
paste input "ckf7788"
type input "ckf7788"
click at [847, 110] on button "查 询" at bounding box center [852, 111] width 24 height 12
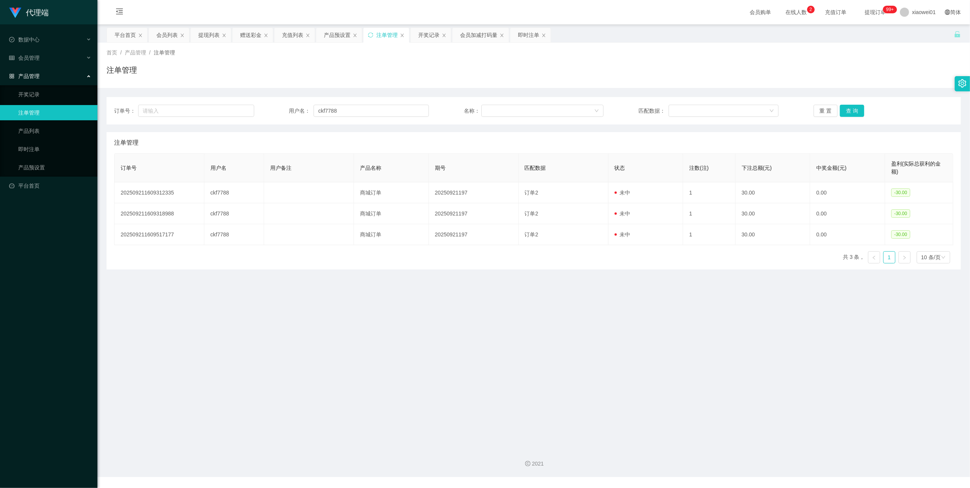
click at [28, 77] on div "产品管理" at bounding box center [48, 76] width 97 height 15
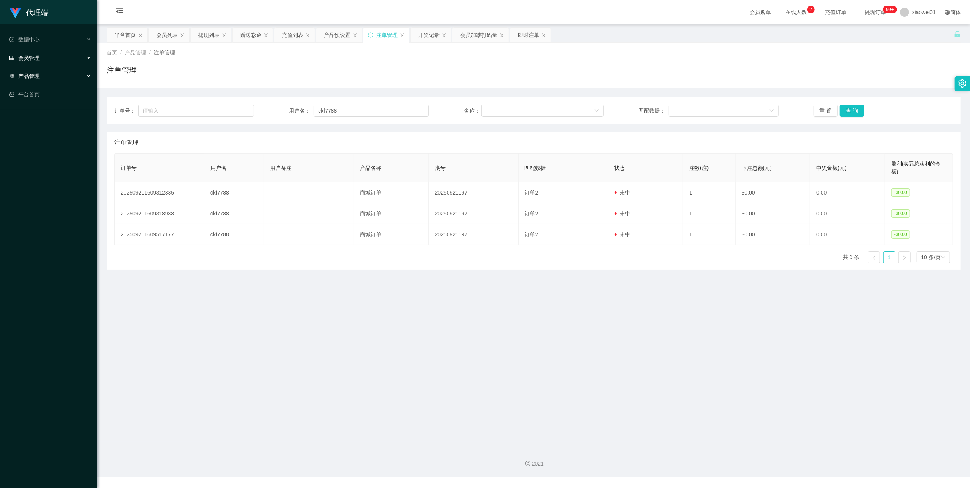
click at [29, 55] on span "会员管理" at bounding box center [24, 58] width 30 height 6
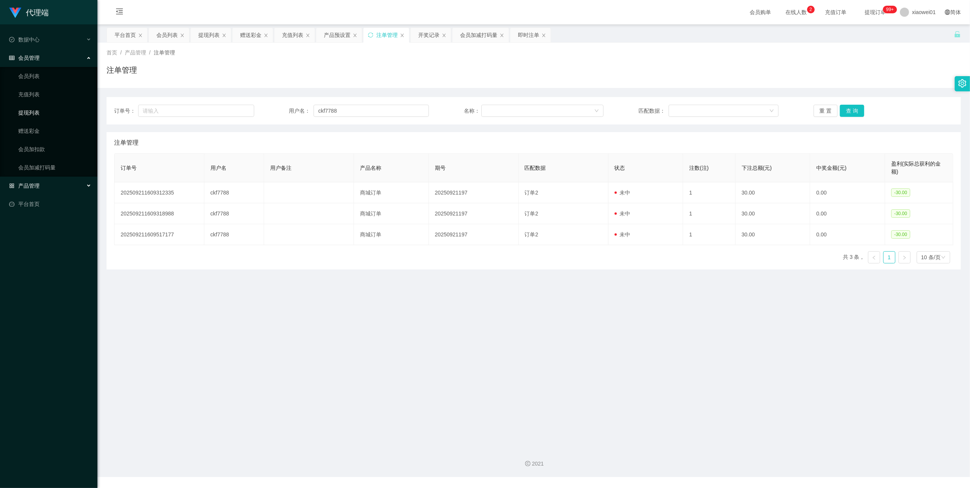
drag, startPoint x: 34, startPoint y: 109, endPoint x: 52, endPoint y: 120, distance: 20.5
click at [34, 109] on link "提现列表" at bounding box center [54, 112] width 73 height 15
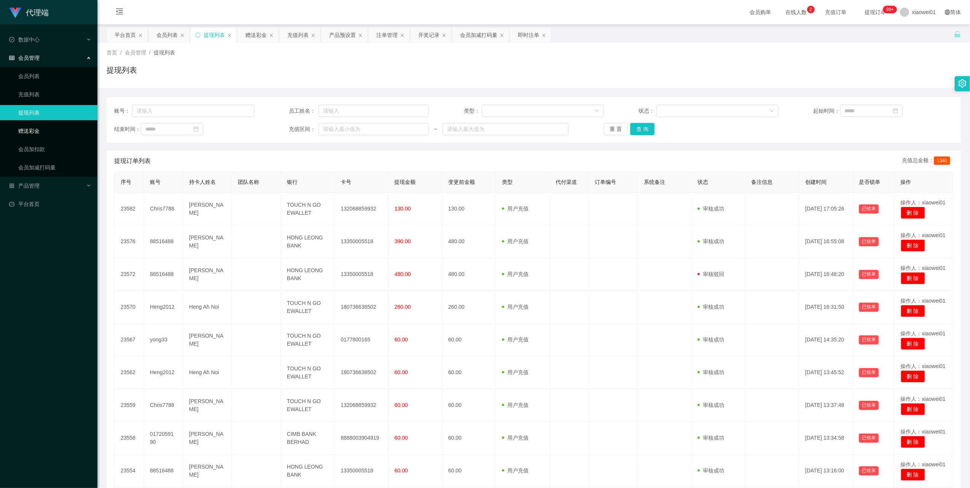
click at [32, 129] on link "赠送彩金" at bounding box center [54, 130] width 73 height 15
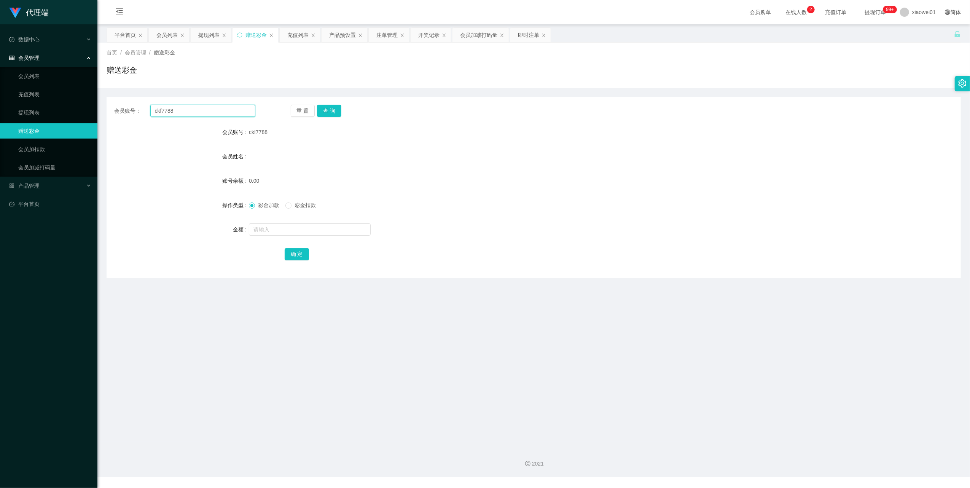
click at [195, 115] on input "ckf7788" at bounding box center [202, 111] width 105 height 12
paste input "ckf7788"
type input "ckf7788"
drag, startPoint x: 333, startPoint y: 109, endPoint x: 324, endPoint y: 112, distance: 8.8
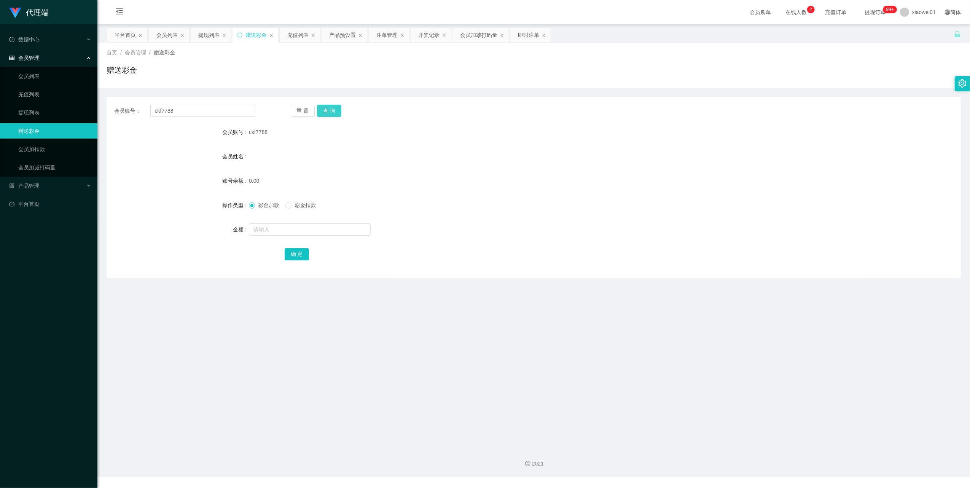
click at [333, 109] on button "查 询" at bounding box center [329, 111] width 24 height 12
click at [267, 228] on input "text" at bounding box center [310, 229] width 122 height 12
type input "60"
click at [299, 255] on button "确 定" at bounding box center [297, 254] width 24 height 12
drag, startPoint x: 32, startPoint y: 106, endPoint x: 33, endPoint y: 92, distance: 13.8
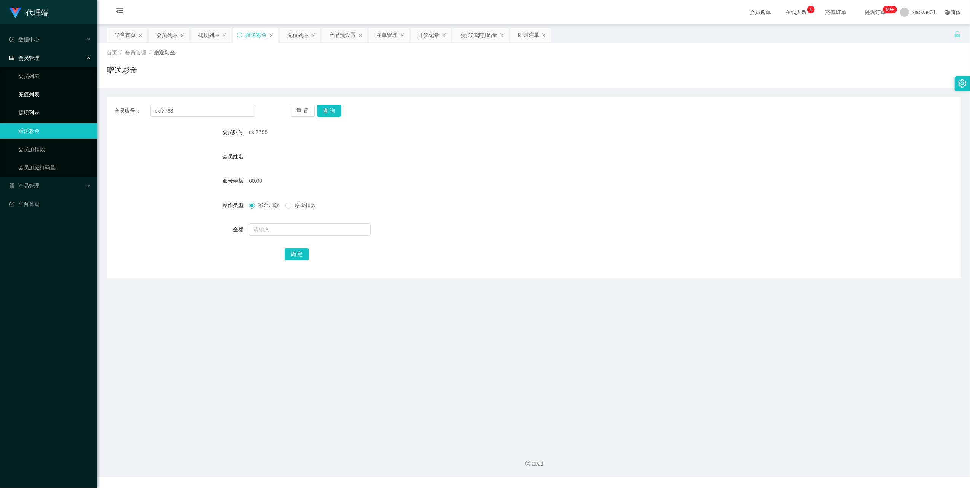
click at [32, 106] on link "提现列表" at bounding box center [54, 112] width 73 height 15
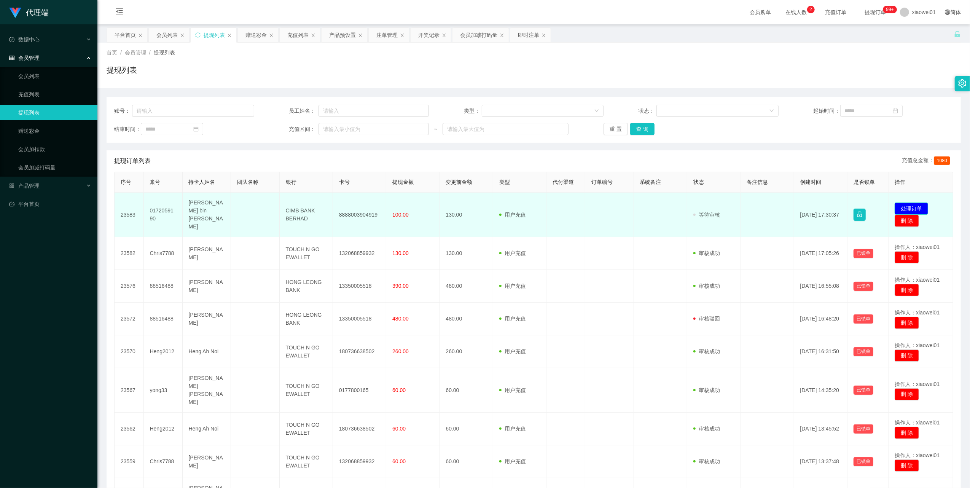
click at [904, 206] on button "处理订单" at bounding box center [911, 209] width 33 height 12
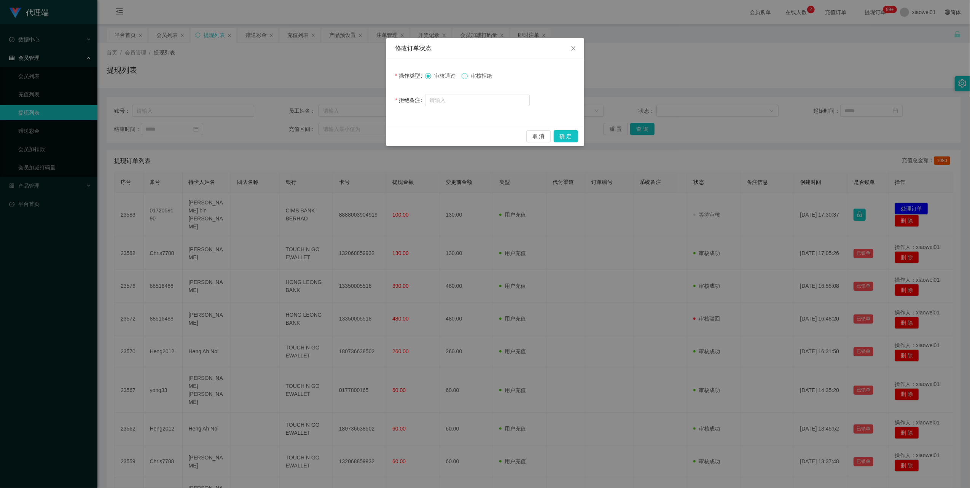
click at [465, 79] on span at bounding box center [465, 76] width 6 height 6
click at [566, 134] on button "确 定" at bounding box center [566, 136] width 24 height 12
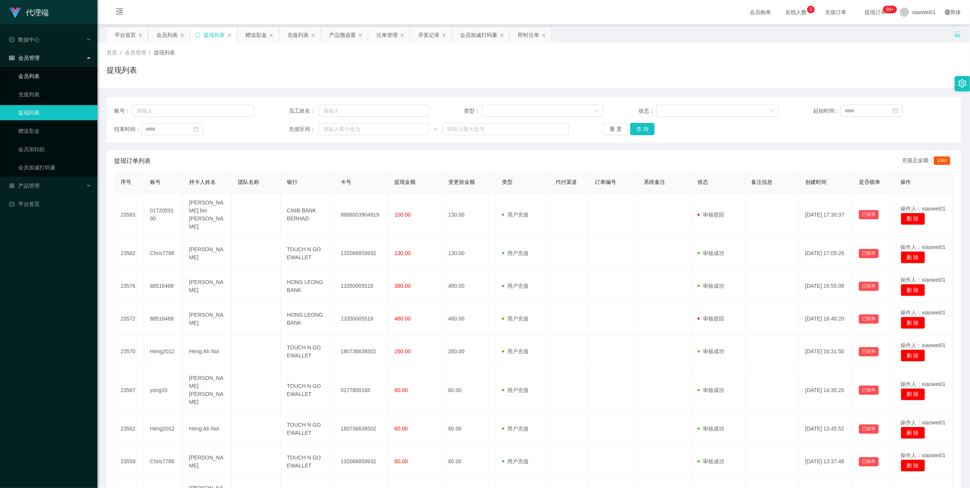
click at [38, 75] on link "会员列表" at bounding box center [54, 76] width 73 height 15
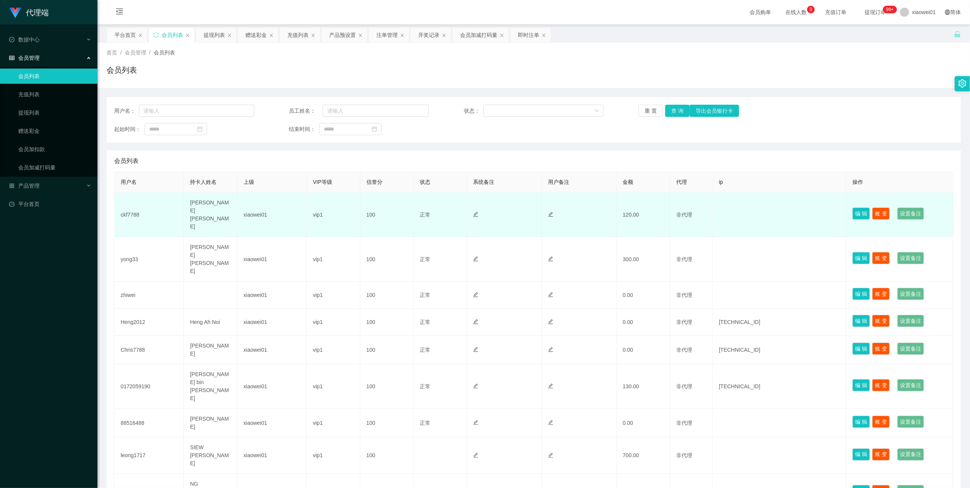
click at [134, 208] on td "ckf7788" at bounding box center [149, 215] width 69 height 45
copy td "ckf7788"
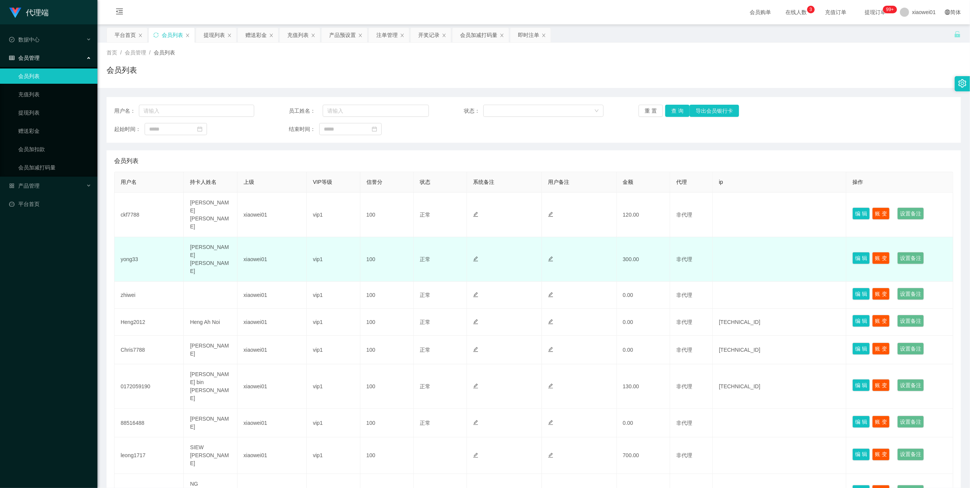
click at [134, 237] on td "yong33" at bounding box center [149, 259] width 69 height 45
copy td "yong33"
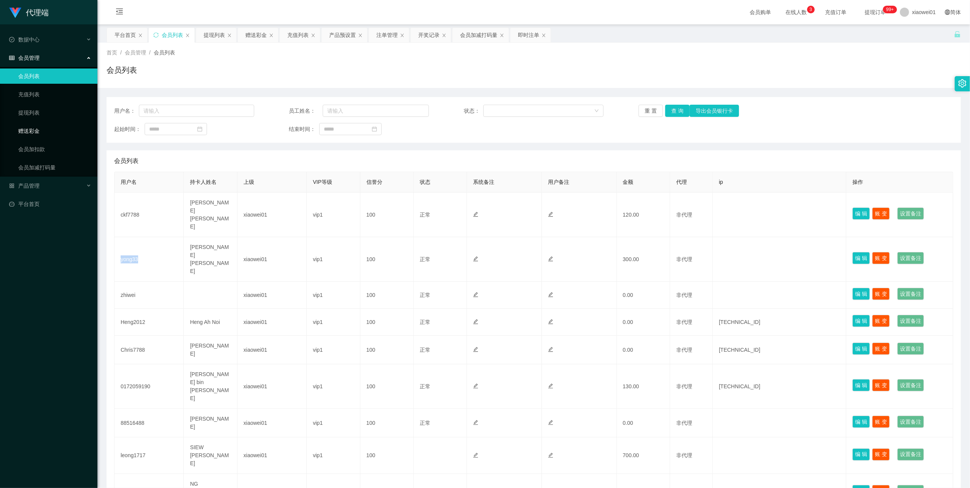
click at [34, 125] on link "赠送彩金" at bounding box center [54, 130] width 73 height 15
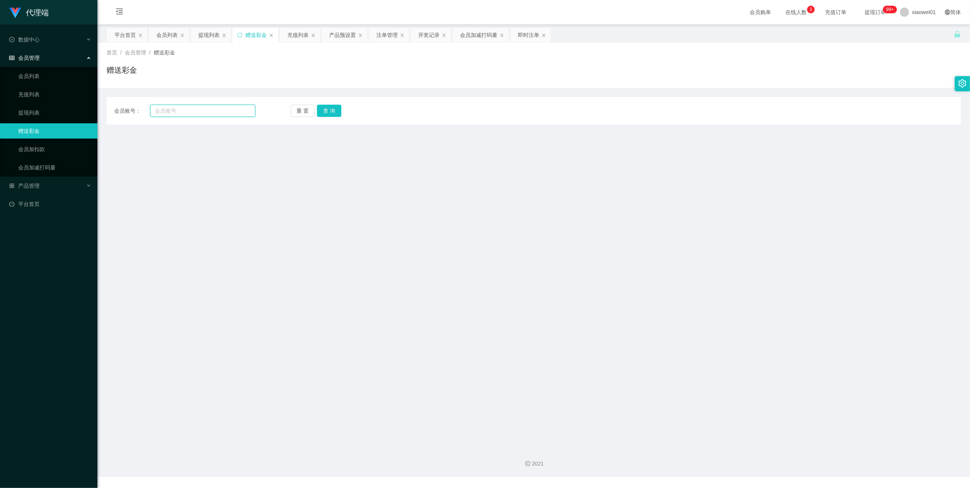
click at [189, 112] on input "text" at bounding box center [202, 111] width 105 height 12
paste input "yong33"
type input "yong33"
click at [326, 108] on button "查 询" at bounding box center [329, 111] width 24 height 12
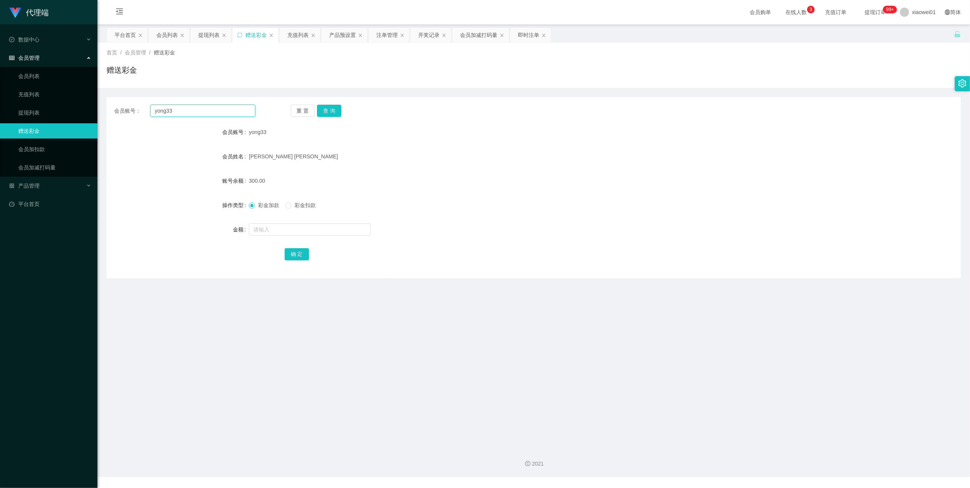
click at [182, 112] on input "yong33" at bounding box center [202, 111] width 105 height 12
paste input "ckf7788"
type input "ckf7788"
click at [329, 115] on button "查 询" at bounding box center [329, 111] width 24 height 12
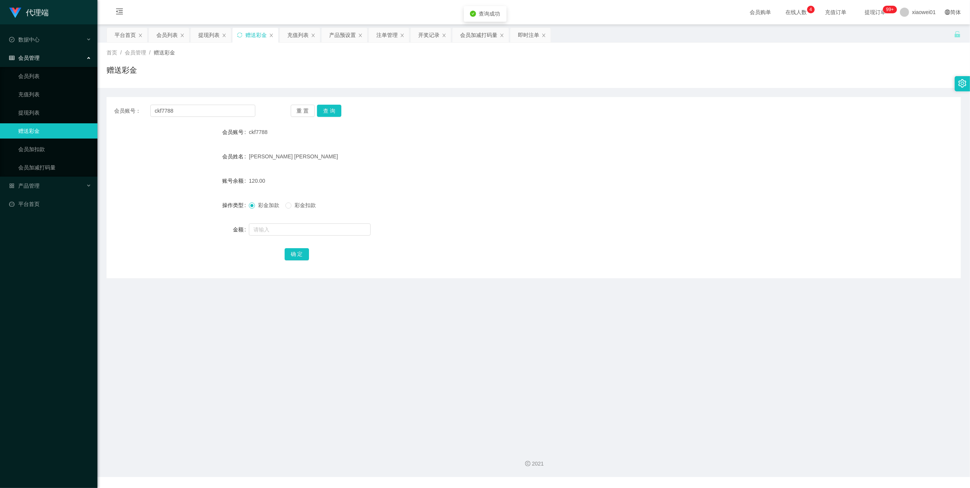
click at [292, 207] on span "彩金扣款" at bounding box center [305, 205] width 27 height 6
click at [270, 226] on input "text" at bounding box center [310, 229] width 122 height 12
type input "60"
click at [300, 257] on button "确 定" at bounding box center [297, 254] width 24 height 12
click at [183, 111] on input "ckf7788" at bounding box center [202, 111] width 105 height 12
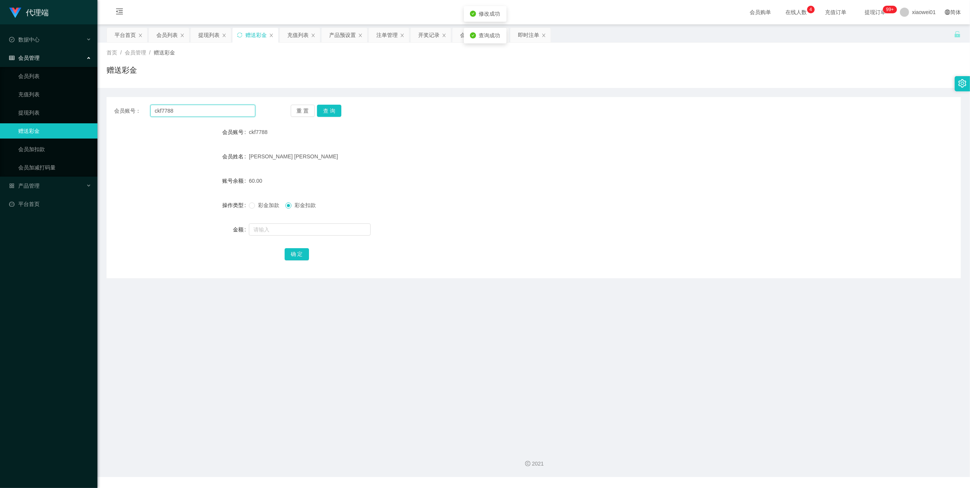
click at [183, 111] on input "ckf7788" at bounding box center [202, 111] width 105 height 12
click at [31, 105] on link "提现列表" at bounding box center [54, 112] width 73 height 15
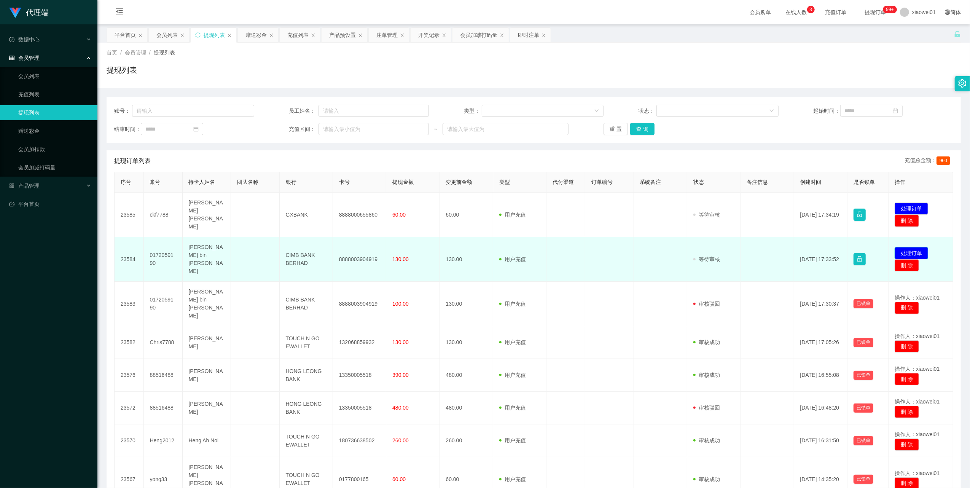
click at [903, 247] on button "处理订单" at bounding box center [911, 253] width 33 height 12
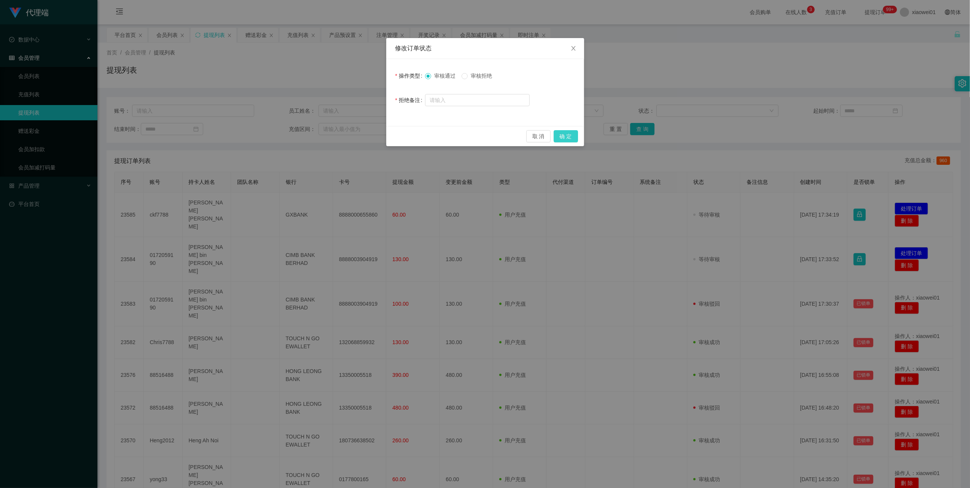
click at [563, 133] on button "确 定" at bounding box center [566, 136] width 24 height 12
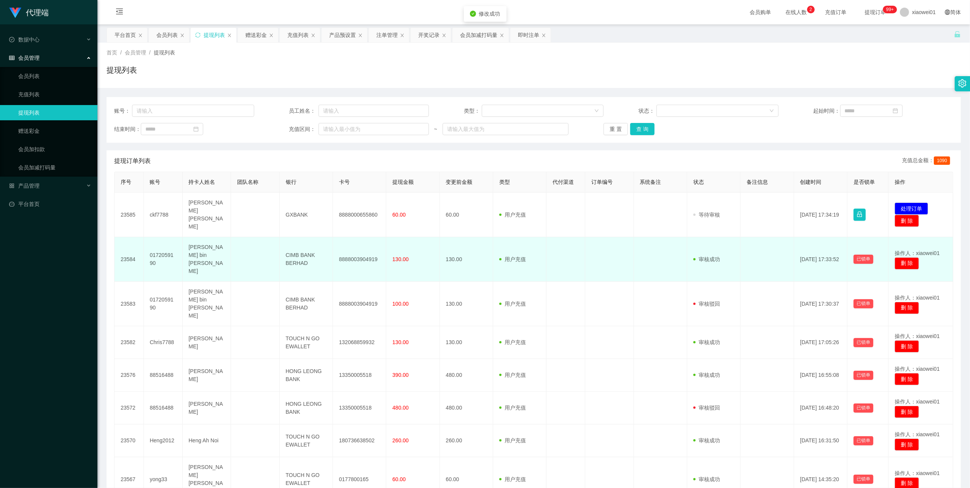
click at [357, 247] on td "8888003904919" at bounding box center [359, 259] width 53 height 45
click at [357, 246] on td "8888003904919" at bounding box center [359, 259] width 53 height 45
copy td "8888003904919"
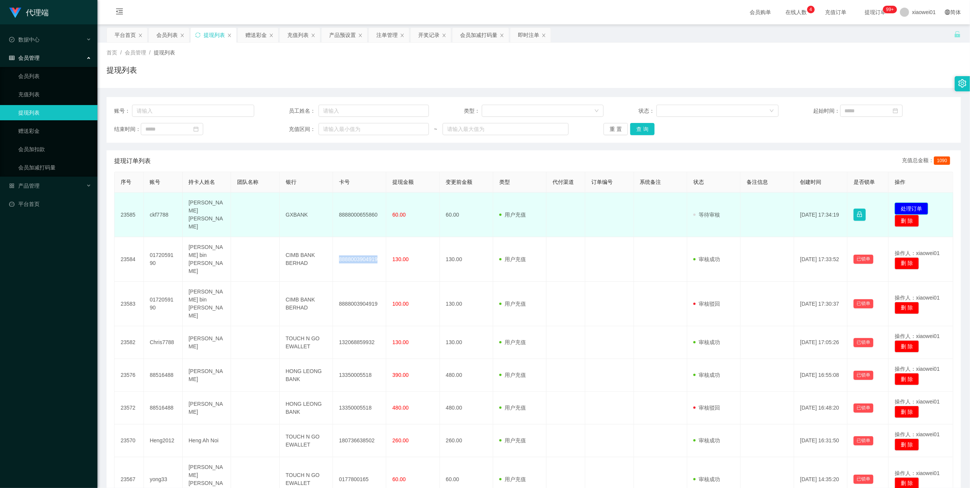
click at [915, 204] on button "处理订单" at bounding box center [911, 209] width 33 height 12
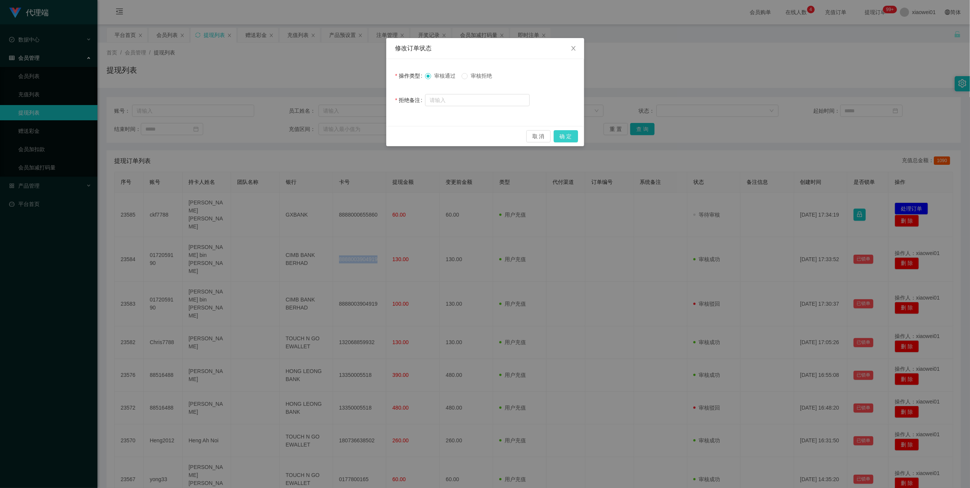
click at [560, 136] on button "确 定" at bounding box center [566, 136] width 24 height 12
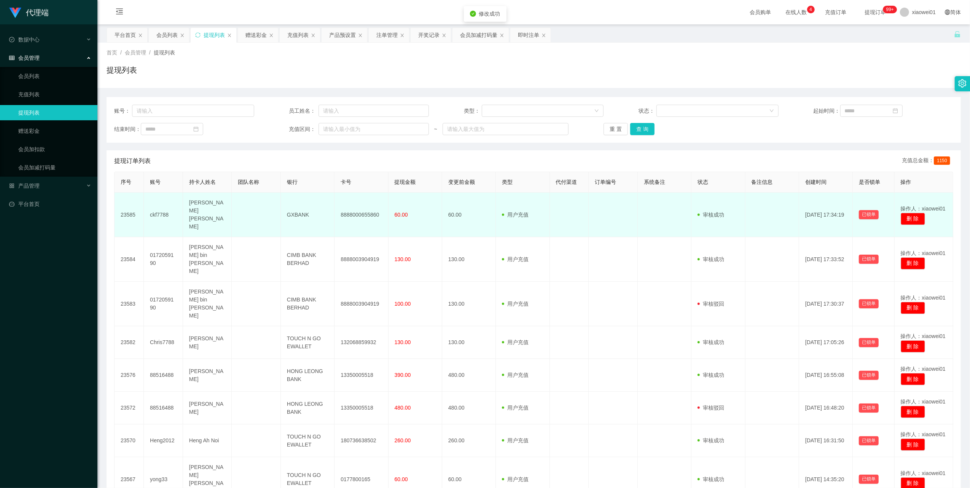
click at [344, 209] on td "8888000655860" at bounding box center [362, 215] width 54 height 45
copy td "8888000655860"
